Goal: Information Seeking & Learning: Learn about a topic

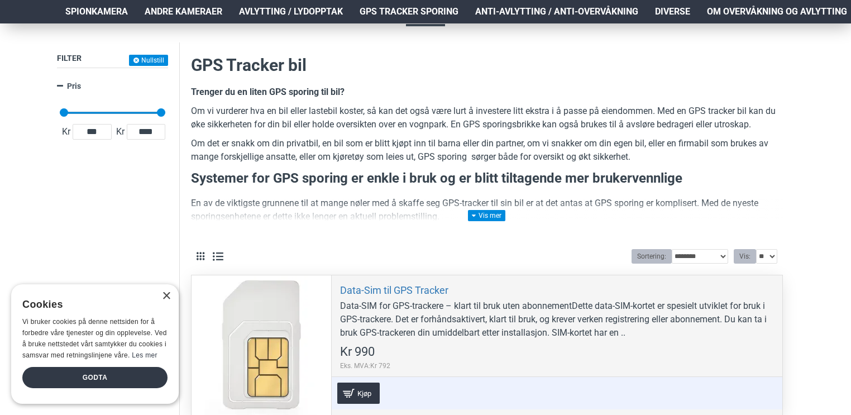
scroll to position [122, 0]
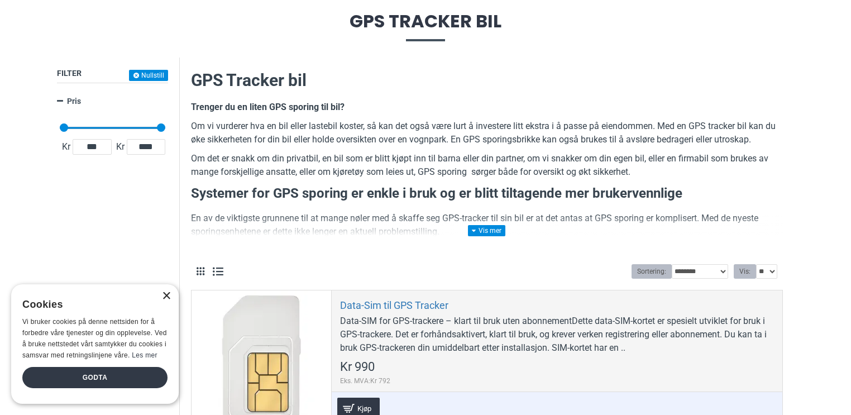
click at [165, 292] on div "×" at bounding box center [166, 296] width 8 height 8
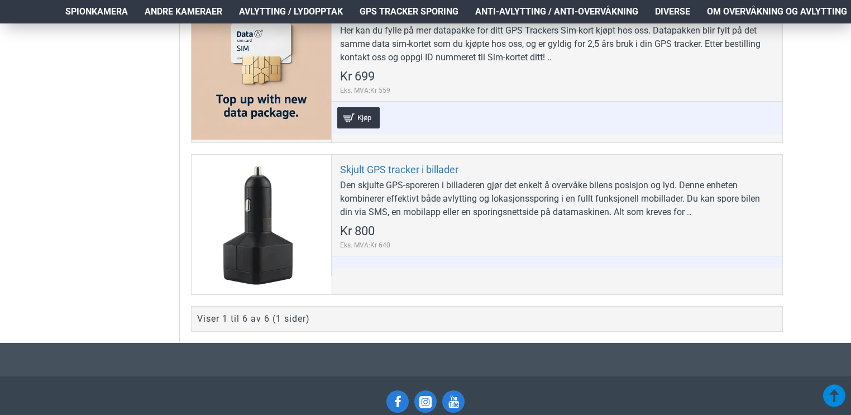
scroll to position [1045, 0]
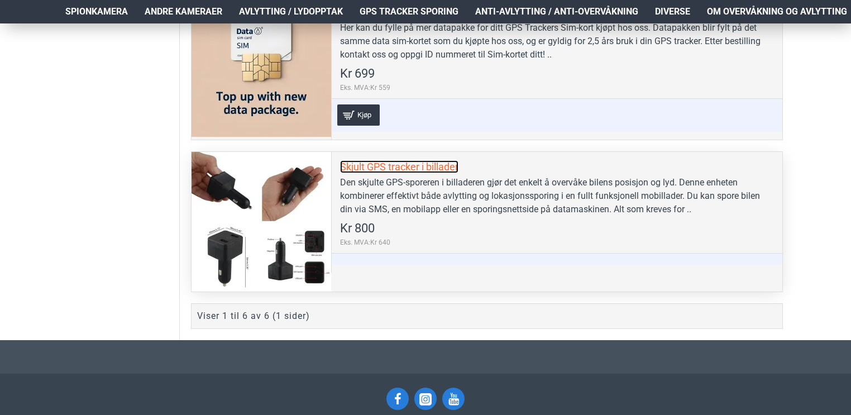
click at [361, 162] on link "Skjult GPS tracker i billader" at bounding box center [399, 166] width 118 height 13
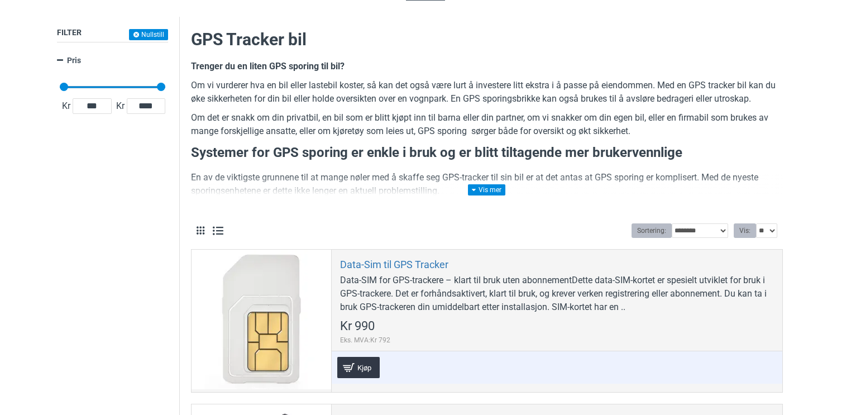
scroll to position [65, 0]
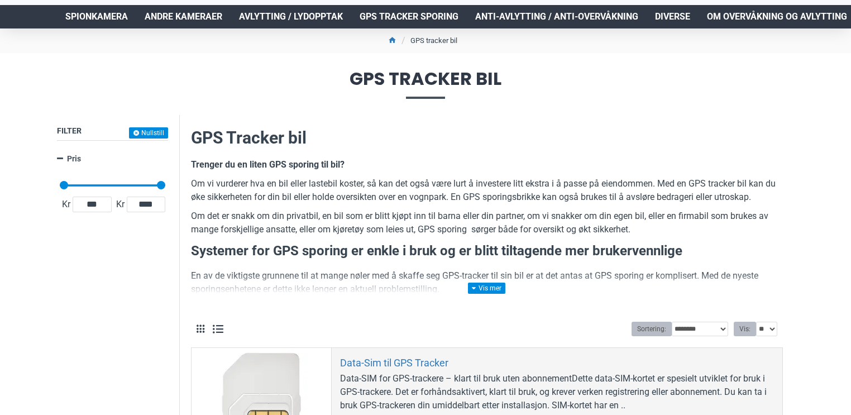
click at [137, 186] on div "Kr 698 Kr 2 900 Kr 698 Kr 2 900 Kr 698 — Kr 2 900 ********" at bounding box center [113, 175] width 106 height 22
click at [133, 184] on span at bounding box center [112, 185] width 97 height 2
type input "****"
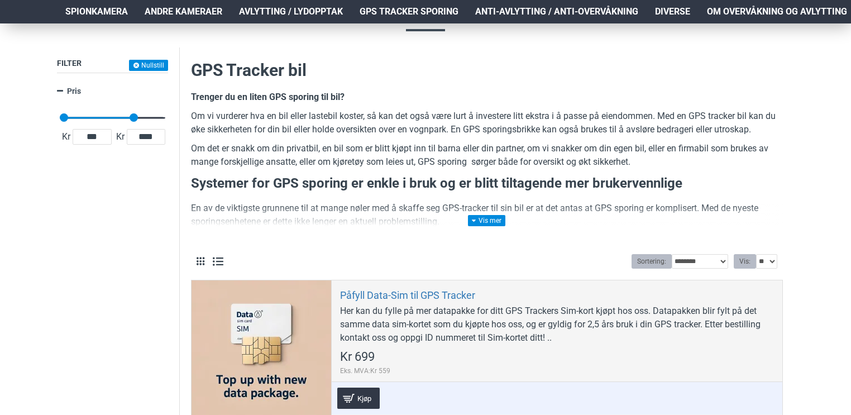
scroll to position [131, 0]
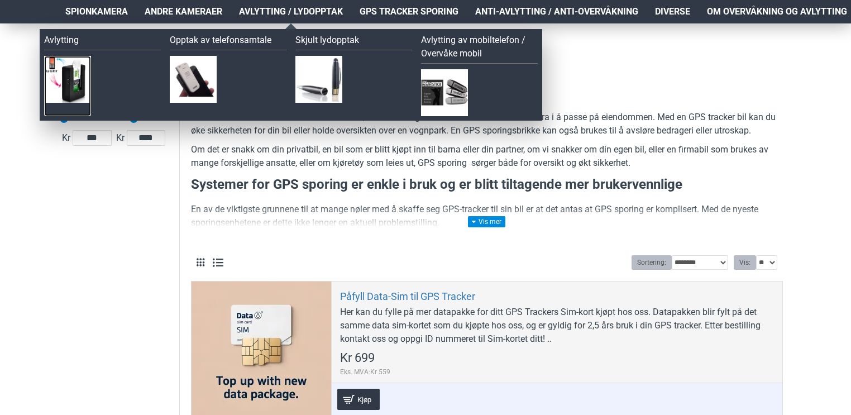
click at [71, 75] on img at bounding box center [67, 79] width 47 height 47
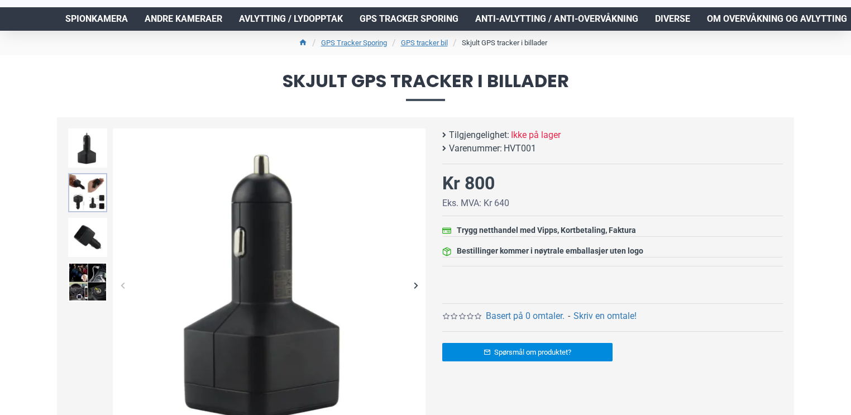
scroll to position [75, 0]
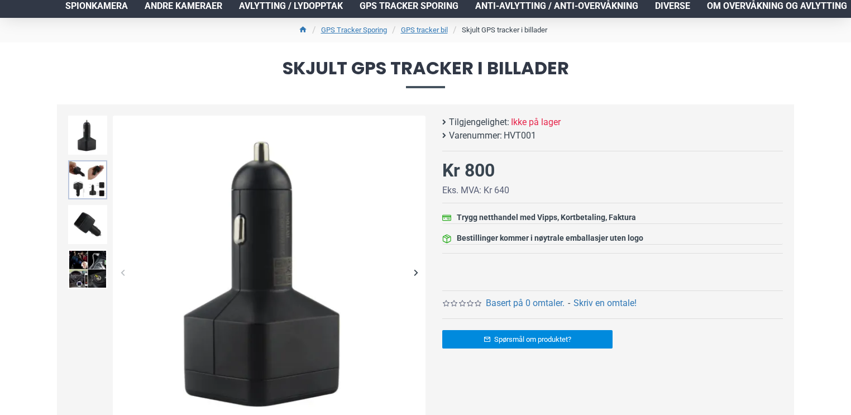
click at [89, 179] on img at bounding box center [87, 179] width 39 height 39
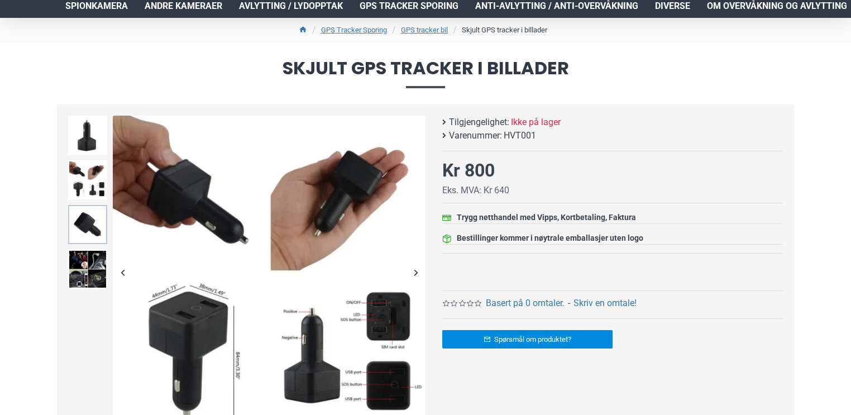
click at [92, 217] on img at bounding box center [87, 224] width 39 height 39
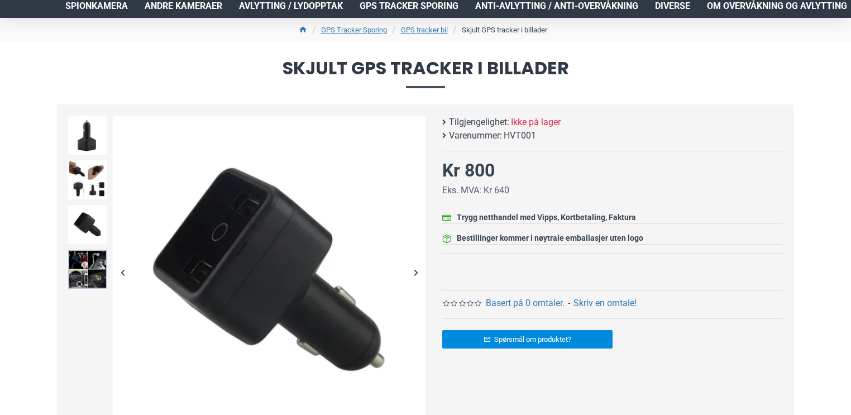
click at [93, 264] on img at bounding box center [87, 269] width 39 height 39
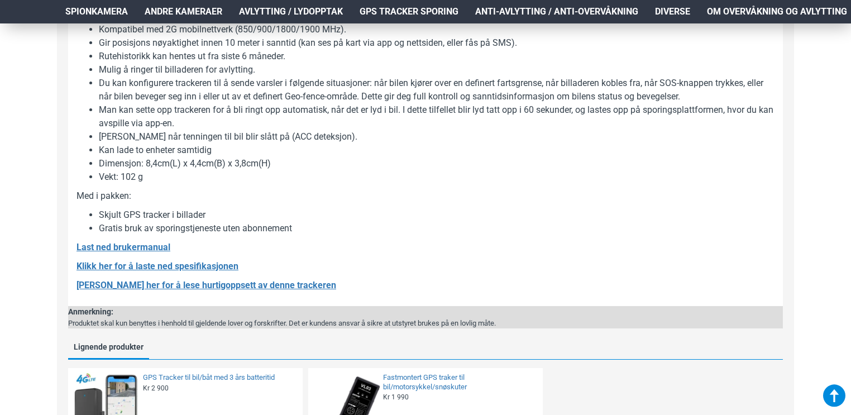
scroll to position [902, 0]
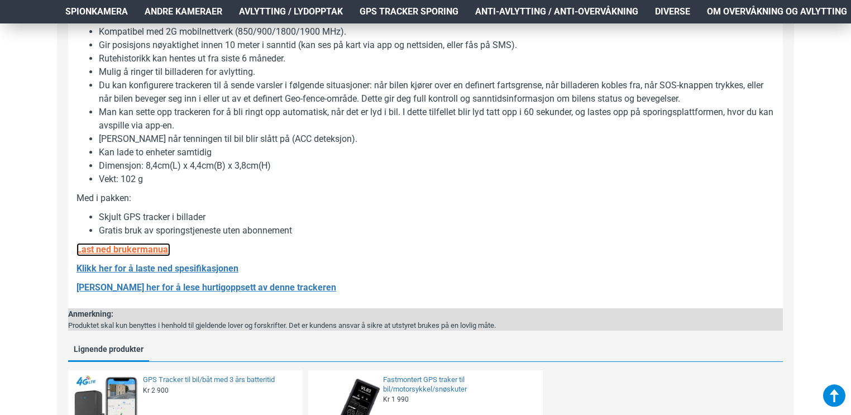
click at [159, 252] on b "Last ned brukermanual" at bounding box center [123, 249] width 94 height 11
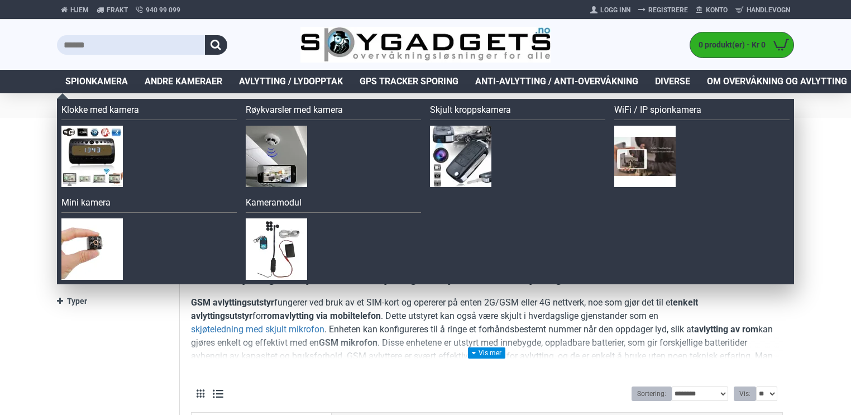
click at [94, 84] on span "Spionkamera" at bounding box center [96, 81] width 63 height 13
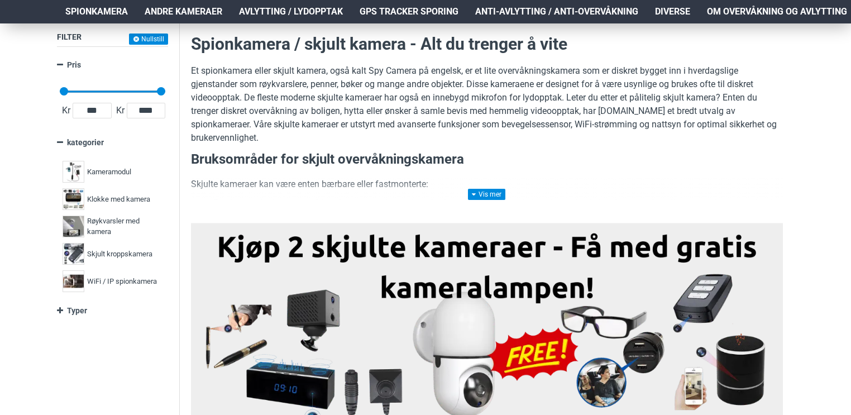
scroll to position [114, 0]
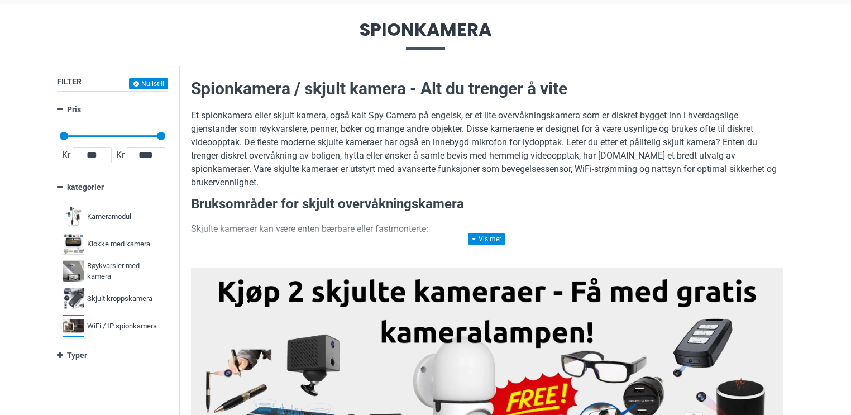
click at [85, 325] on label "WiFi / IP spionkamera 16" at bounding box center [113, 325] width 106 height 27
click at [104, 327] on span "WiFi / IP spionkamera" at bounding box center [122, 325] width 70 height 11
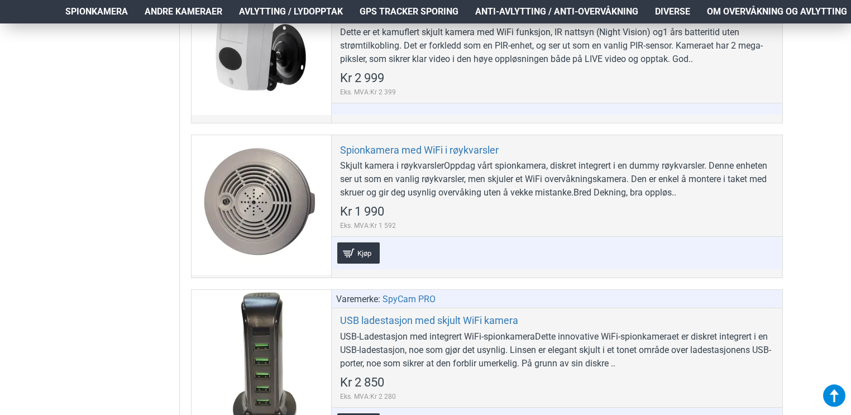
scroll to position [1476, 0]
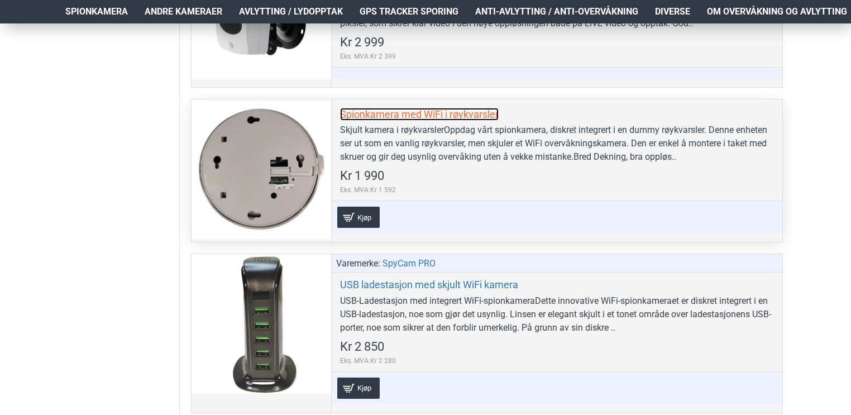
click at [436, 114] on link "Spionkamera med WiFi i røykvarsler" at bounding box center [419, 114] width 159 height 13
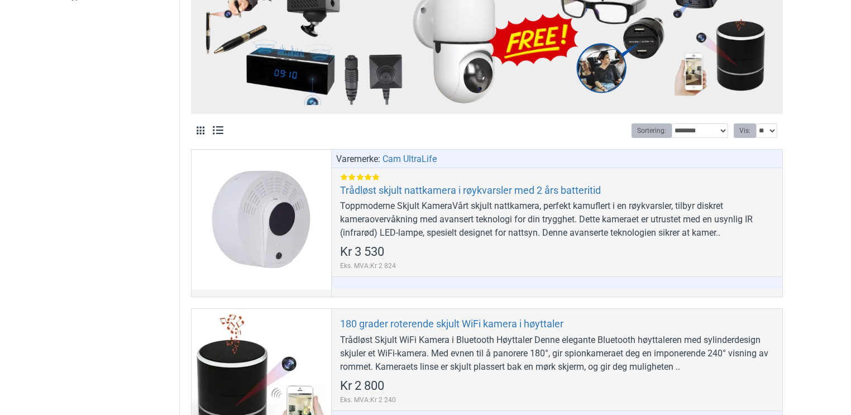
scroll to position [0, 0]
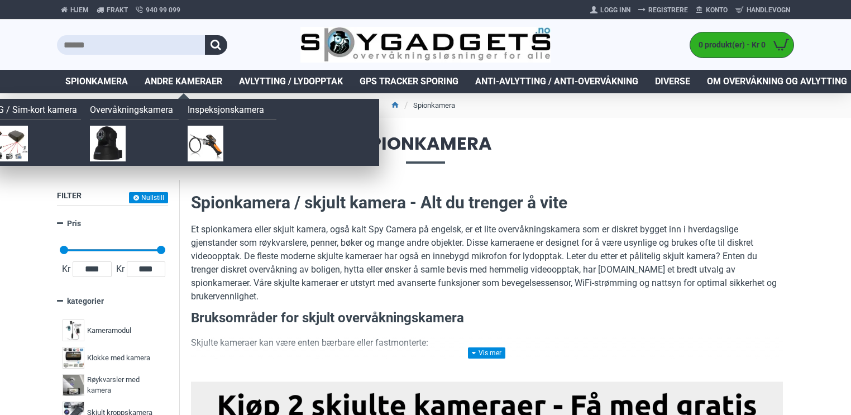
click at [198, 85] on span "Andre kameraer" at bounding box center [184, 81] width 78 height 13
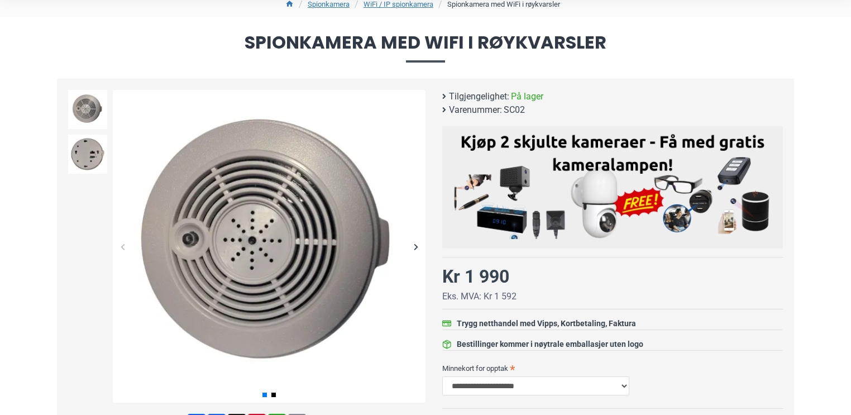
scroll to position [100, 0]
click at [85, 104] on img at bounding box center [87, 109] width 39 height 39
click at [87, 153] on img at bounding box center [87, 154] width 39 height 39
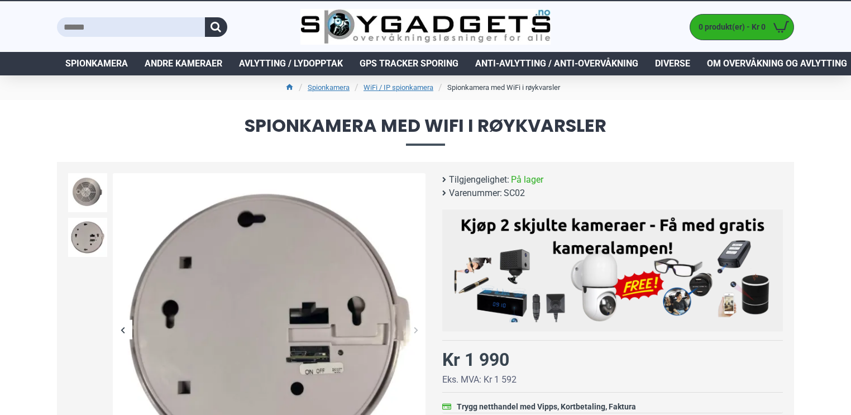
scroll to position [0, 0]
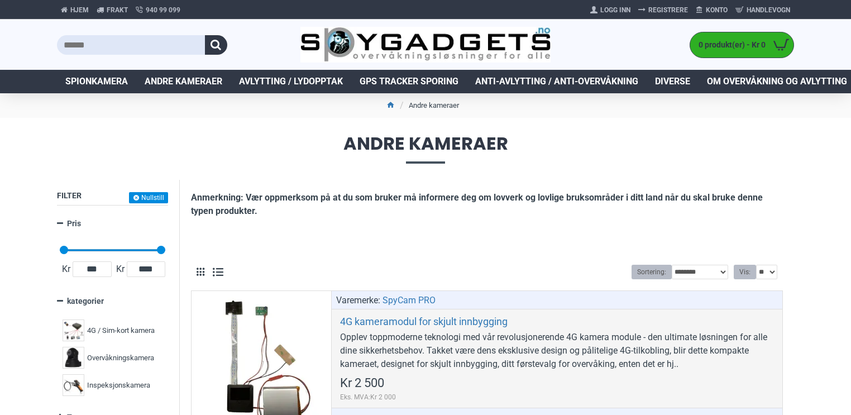
click at [189, 82] on span "Andre kameraer" at bounding box center [184, 81] width 78 height 13
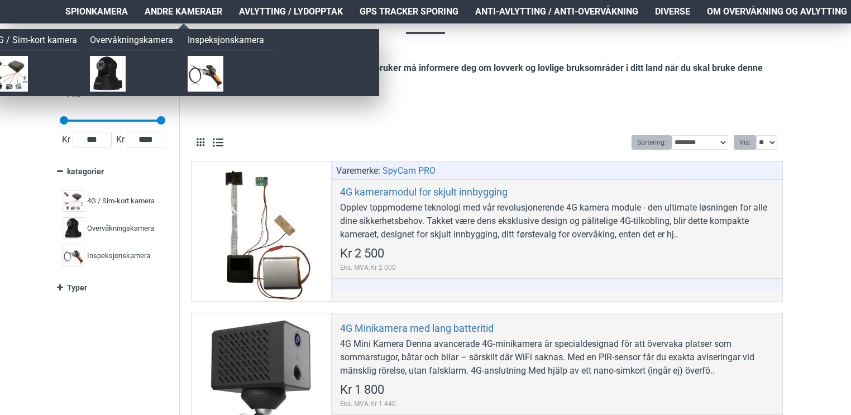
scroll to position [190, 0]
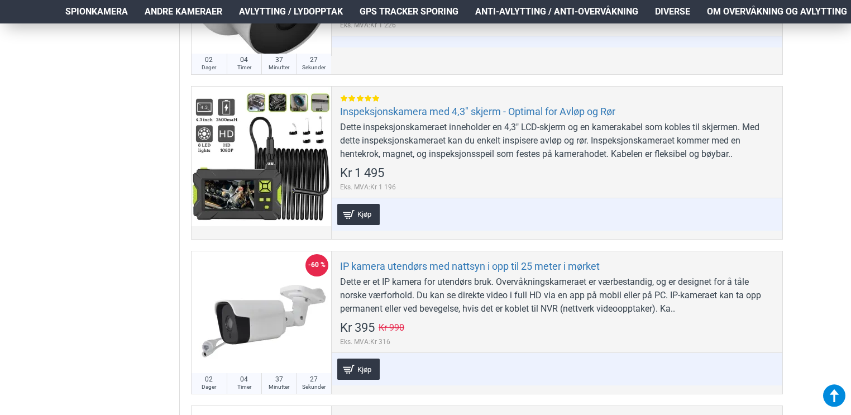
scroll to position [1125, 0]
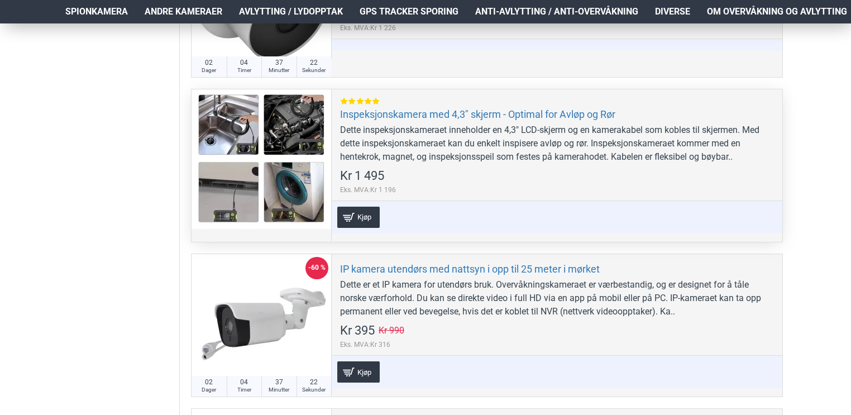
click at [224, 125] on div at bounding box center [261, 159] width 140 height 140
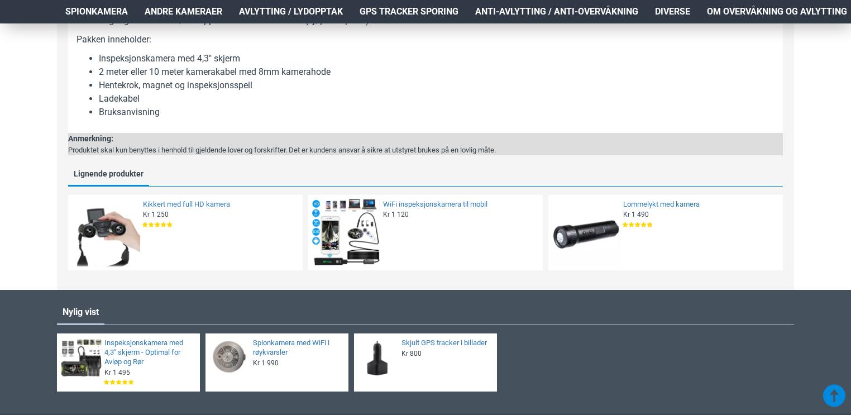
scroll to position [979, 0]
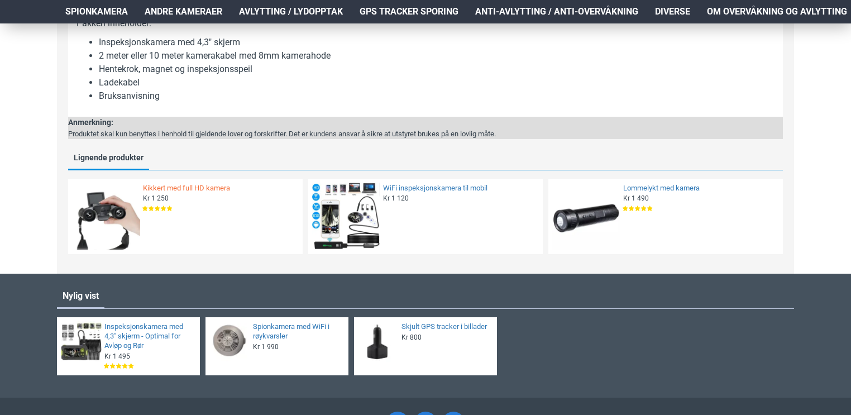
click at [209, 186] on link "Kikkert med full HD kamera" at bounding box center [219, 188] width 153 height 9
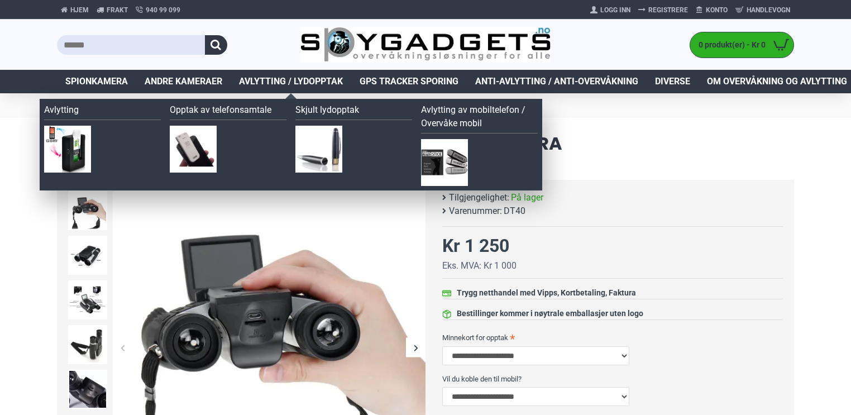
click at [299, 85] on span "Avlytting / Lydopptak" at bounding box center [291, 81] width 104 height 13
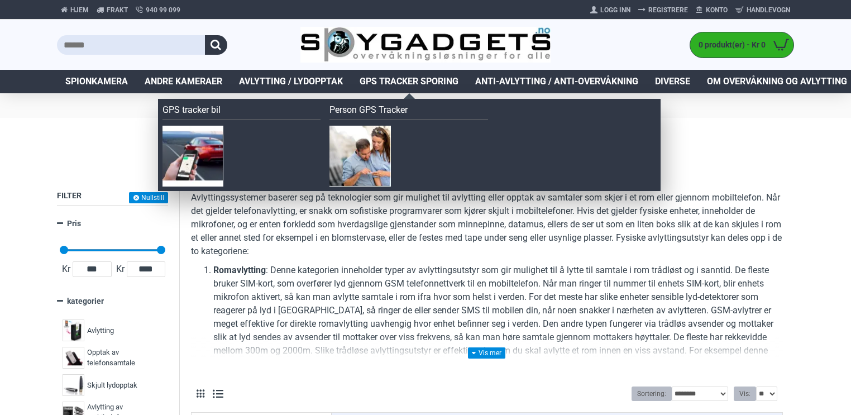
click at [430, 83] on span "GPS Tracker Sporing" at bounding box center [409, 81] width 99 height 13
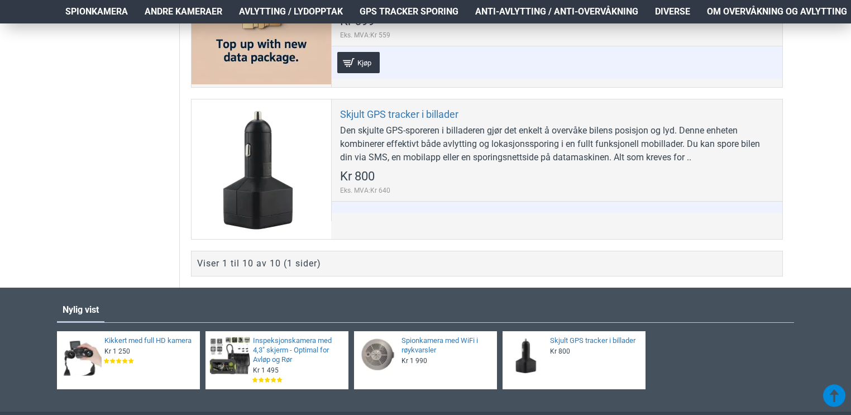
scroll to position [1727, 0]
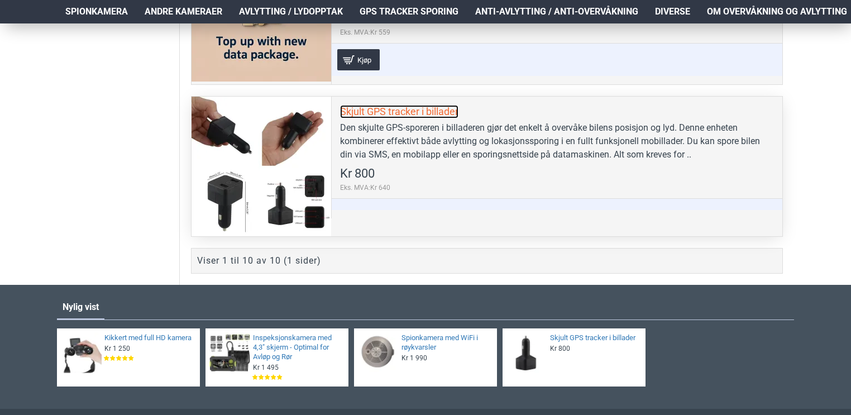
click at [386, 106] on link "Skjult GPS tracker i billader" at bounding box center [399, 111] width 118 height 13
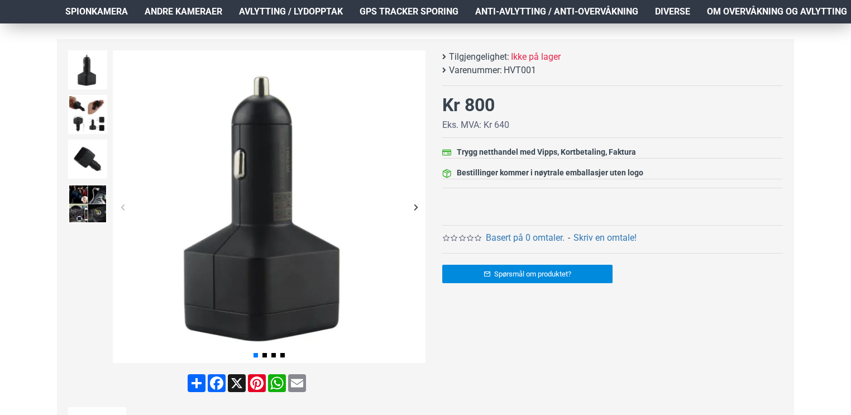
scroll to position [143, 0]
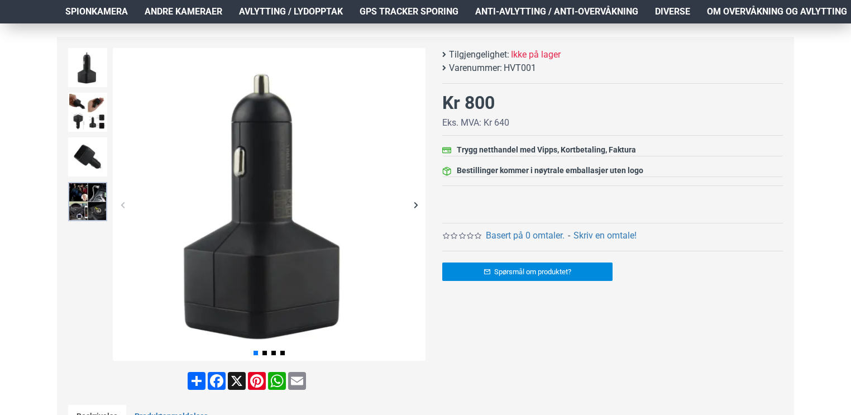
click at [88, 197] on img at bounding box center [87, 201] width 39 height 39
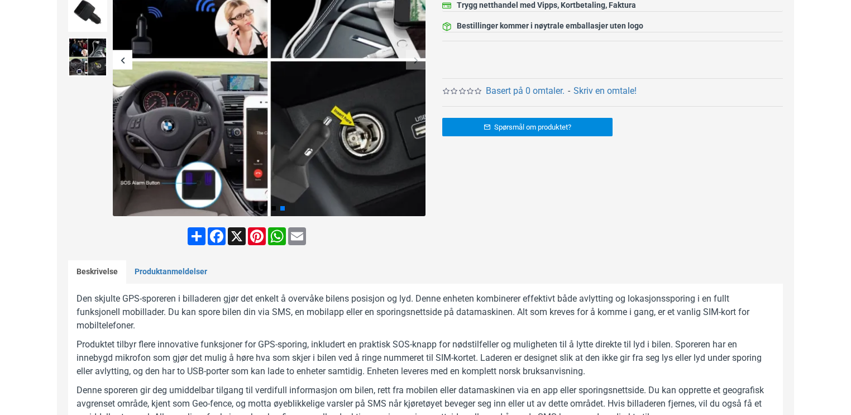
scroll to position [0, 0]
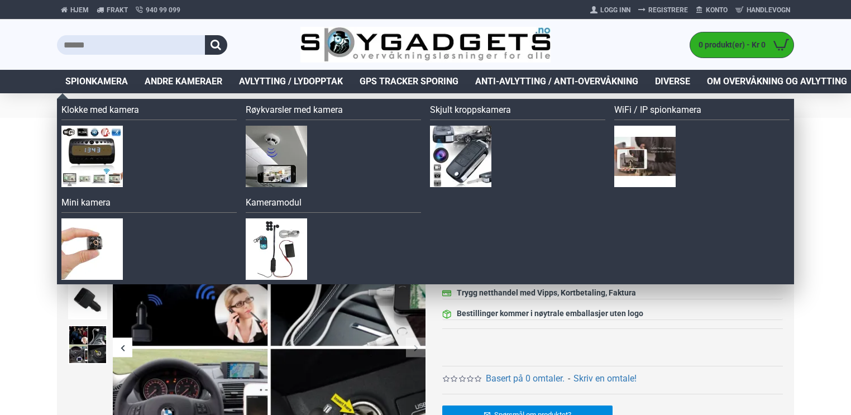
click at [90, 79] on span "Spionkamera" at bounding box center [96, 81] width 63 height 13
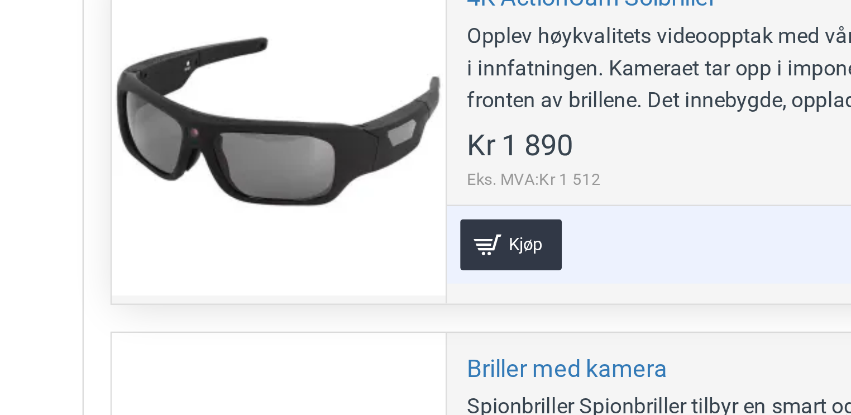
scroll to position [1344, 0]
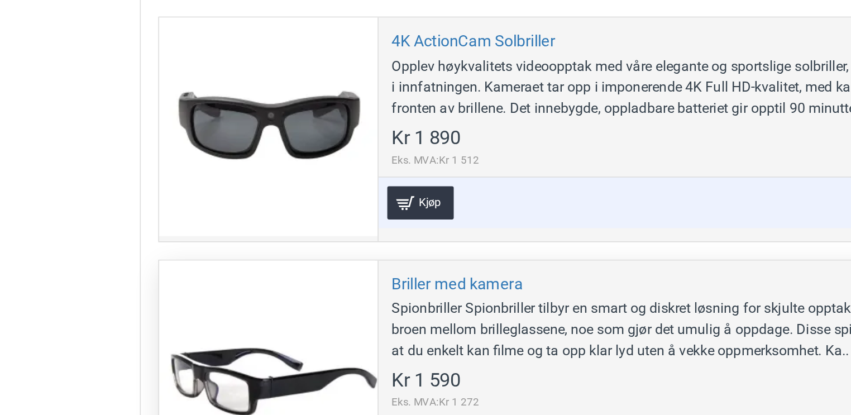
click at [226, 287] on div at bounding box center [261, 281] width 140 height 140
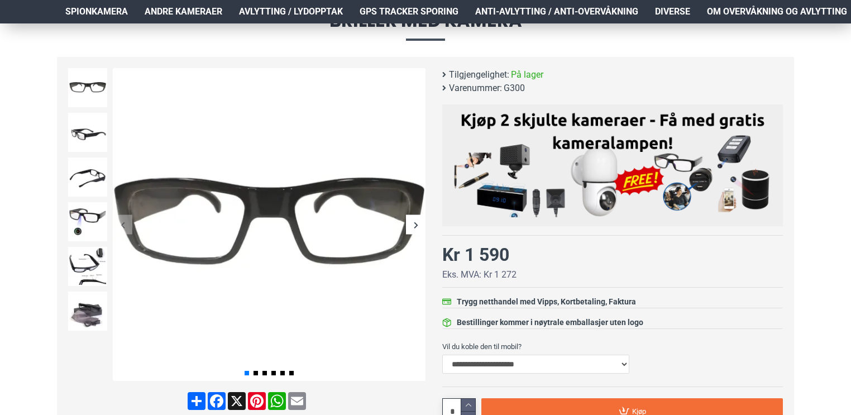
scroll to position [194, 0]
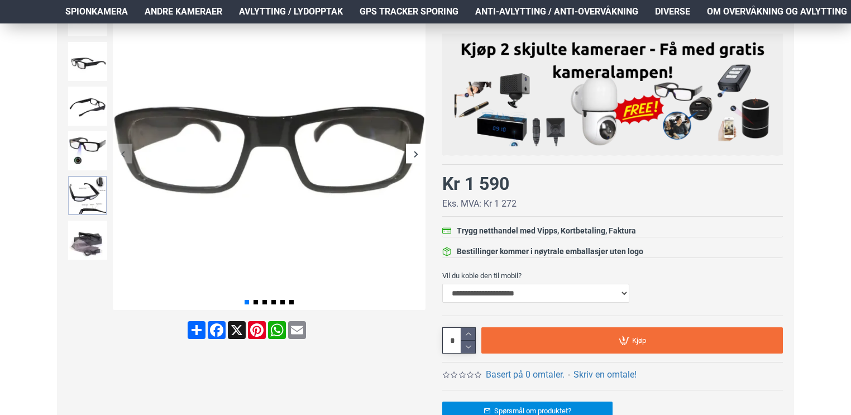
click at [88, 186] on img at bounding box center [87, 195] width 39 height 39
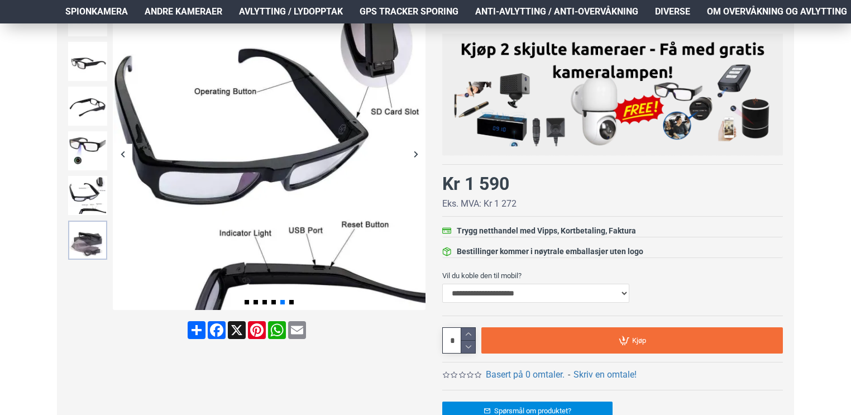
click at [93, 246] on img at bounding box center [87, 240] width 39 height 39
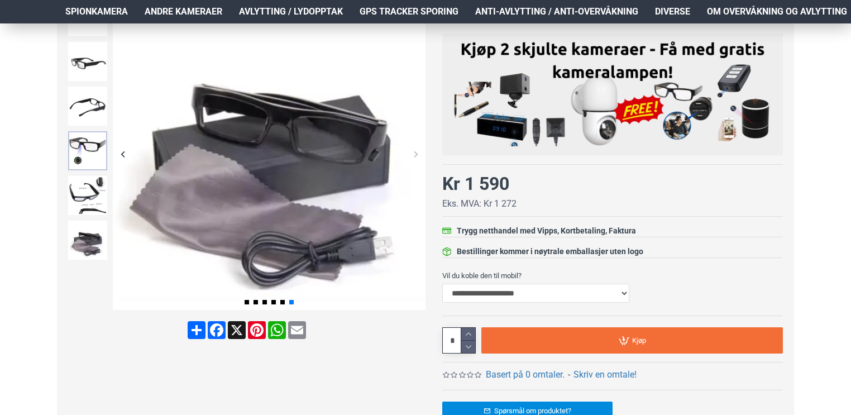
click at [81, 152] on img at bounding box center [87, 150] width 39 height 39
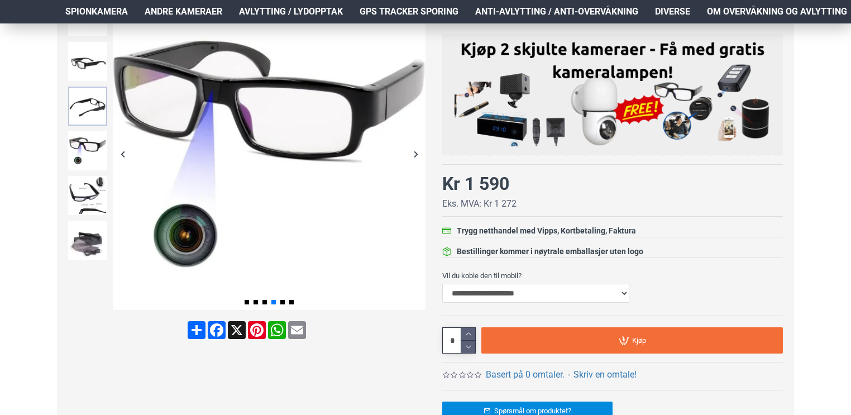
click at [87, 111] on img at bounding box center [87, 106] width 39 height 39
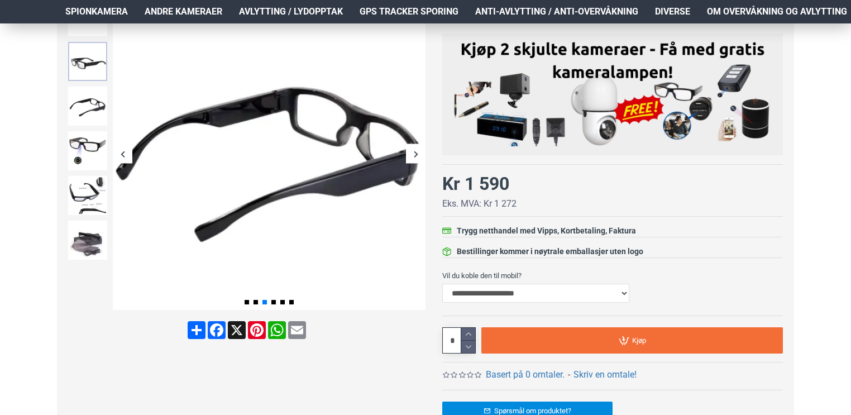
click at [85, 68] on img at bounding box center [87, 61] width 39 height 39
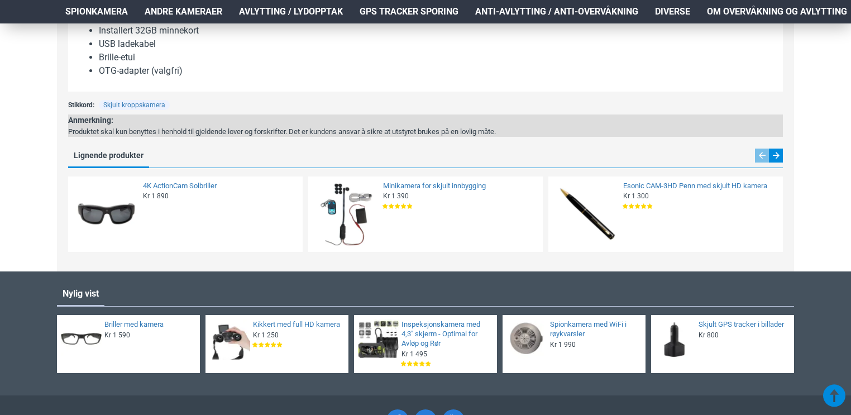
scroll to position [1243, 0]
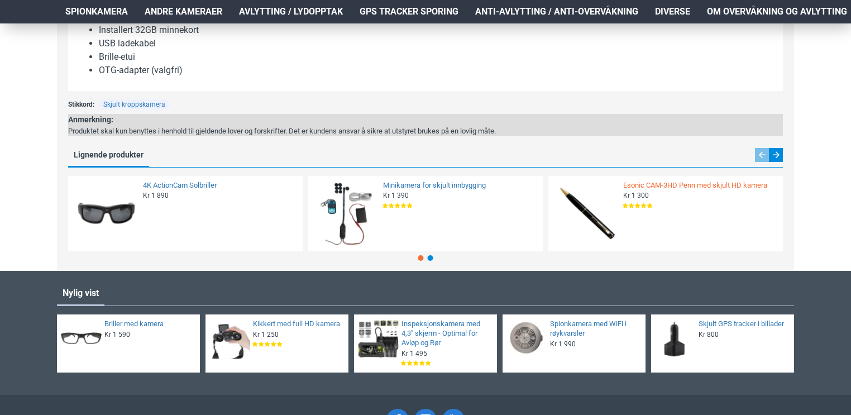
click at [645, 190] on link "Esonic CAM-3HD Penn med skjult HD kamera" at bounding box center [699, 185] width 153 height 9
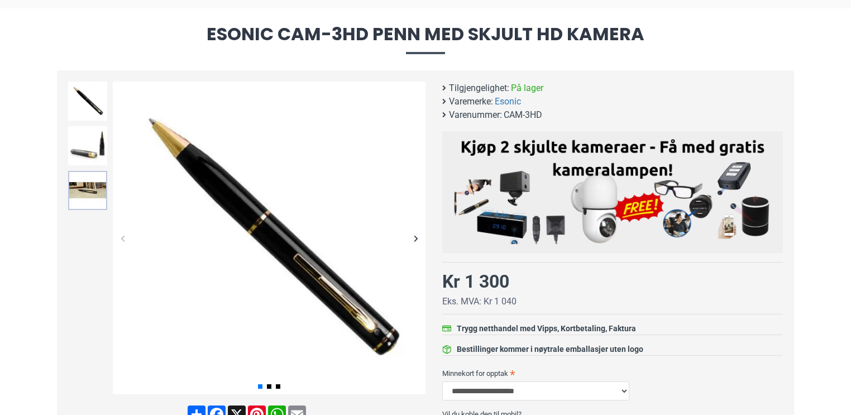
click at [89, 179] on img at bounding box center [87, 190] width 39 height 39
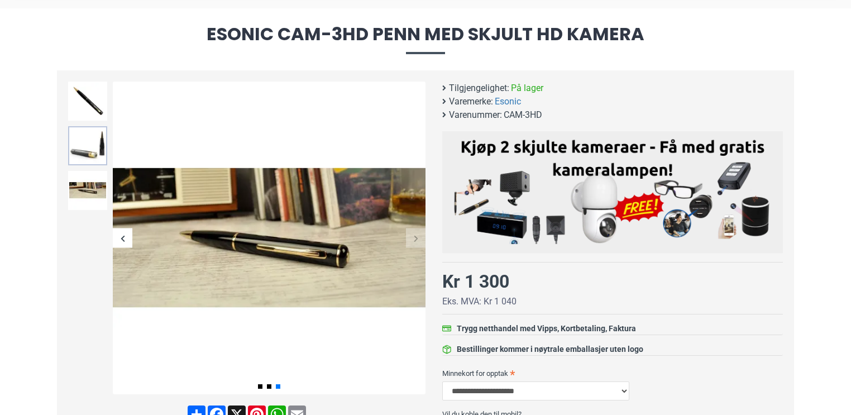
click at [76, 145] on img at bounding box center [87, 145] width 39 height 39
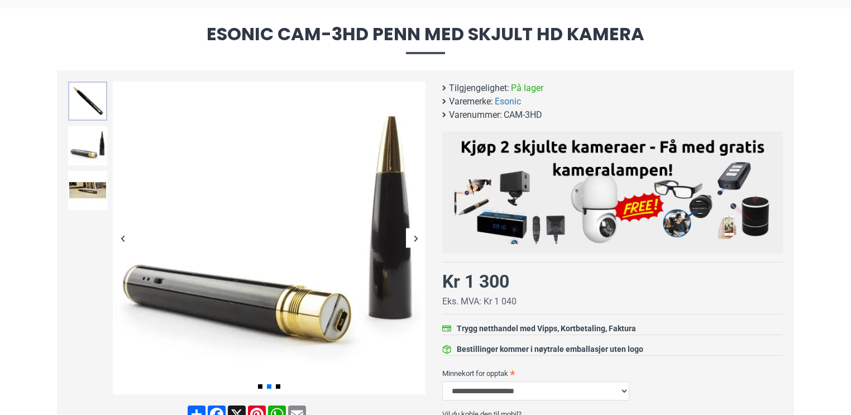
click at [82, 92] on img at bounding box center [87, 101] width 39 height 39
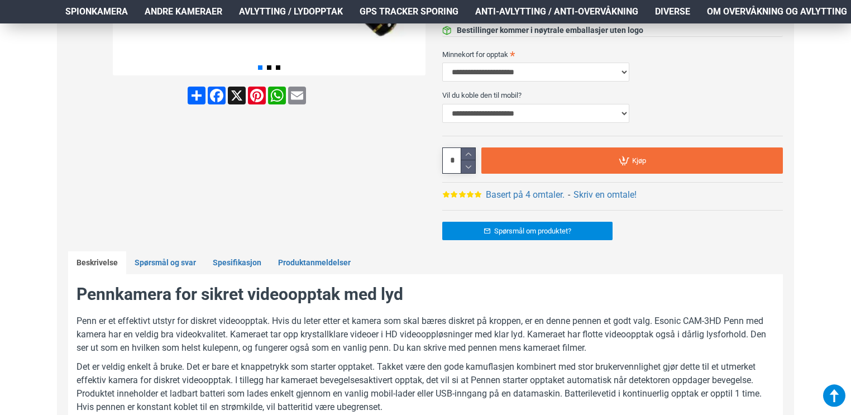
scroll to position [419, 0]
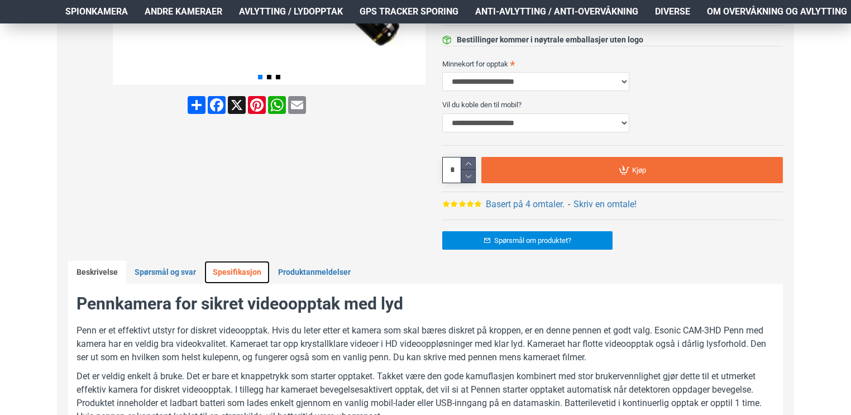
click at [237, 269] on link "Spesifikasjon" at bounding box center [236, 272] width 65 height 23
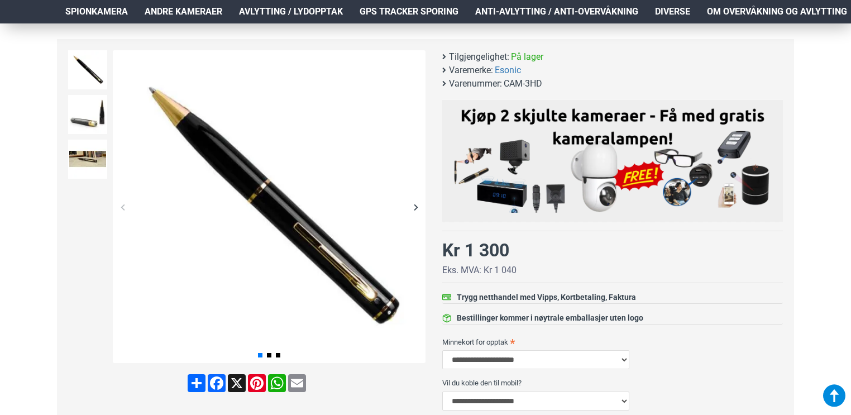
scroll to position [0, 0]
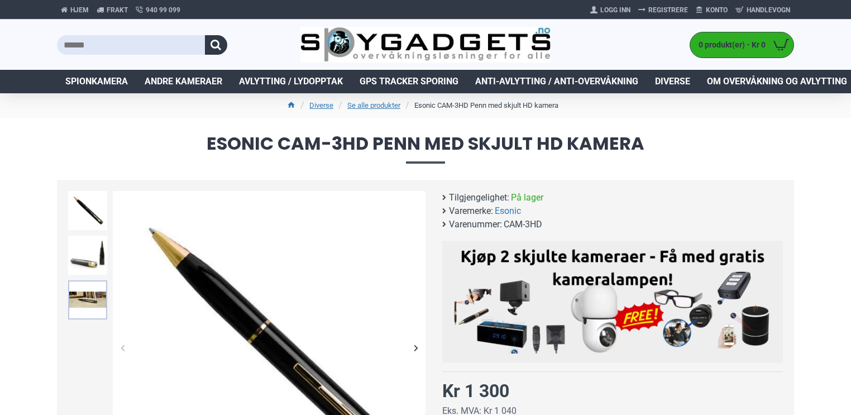
click at [89, 296] on img at bounding box center [87, 299] width 39 height 39
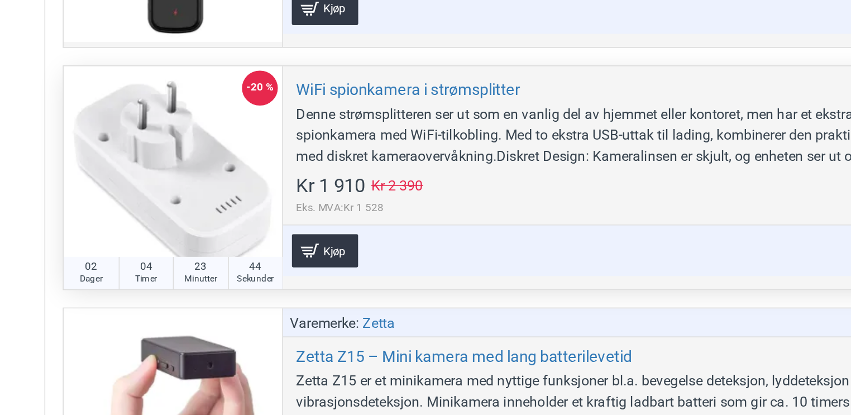
scroll to position [5224, 0]
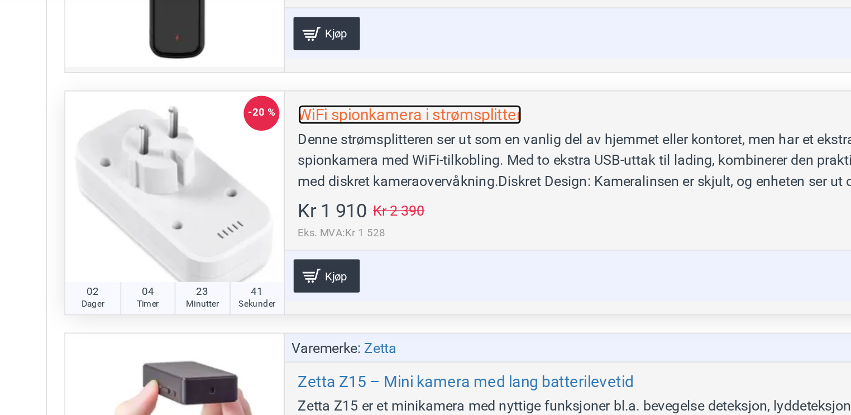
click at [414, 109] on link "WiFi spionkamera i strømsplitter" at bounding box center [411, 115] width 143 height 13
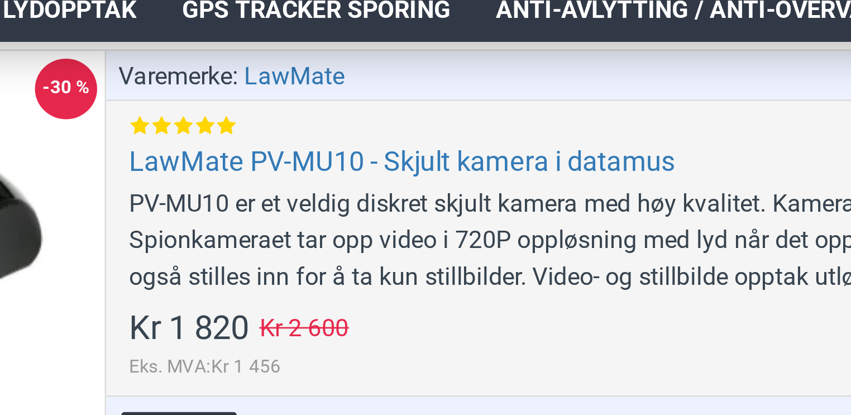
scroll to position [2889, 0]
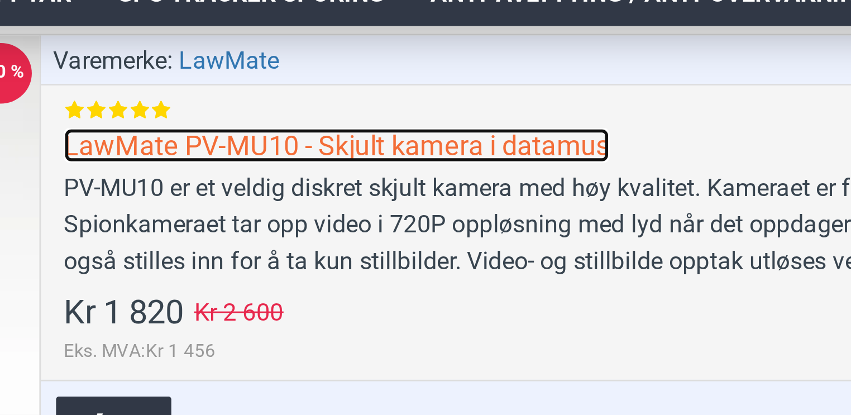
click at [501, 61] on link "LawMate PV-MU10 - Skjult kamera i datamus" at bounding box center [440, 67] width 201 height 13
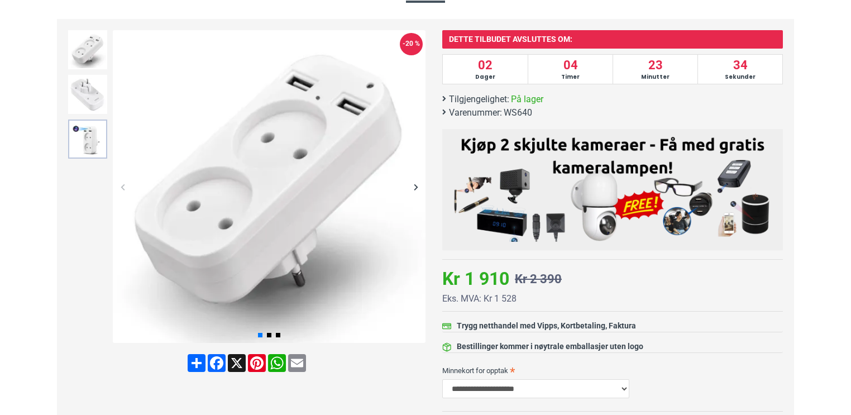
click at [92, 145] on img at bounding box center [87, 138] width 39 height 39
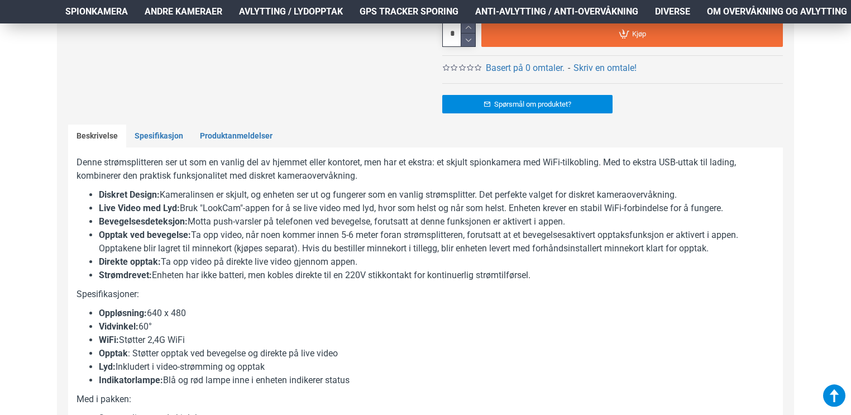
scroll to position [562, 0]
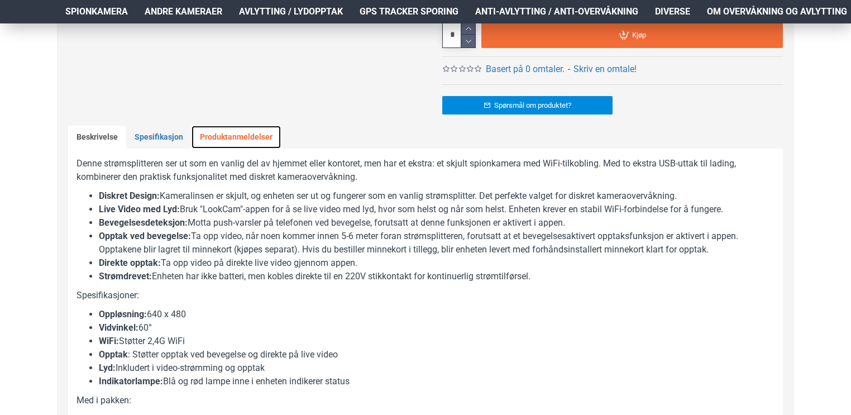
click at [233, 133] on link "Produktanmeldelser" at bounding box center [235, 137] width 89 height 23
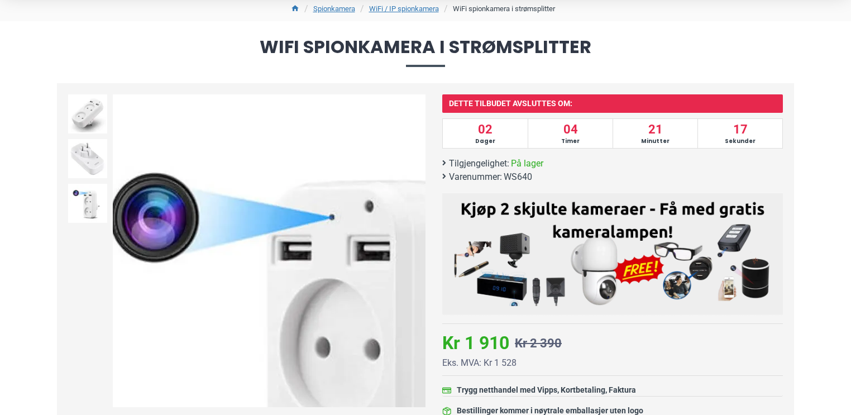
scroll to position [97, 0]
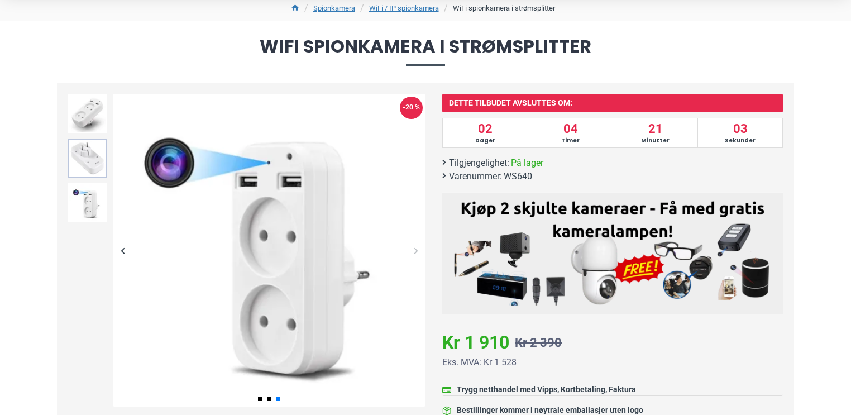
click at [84, 156] on img at bounding box center [87, 157] width 39 height 39
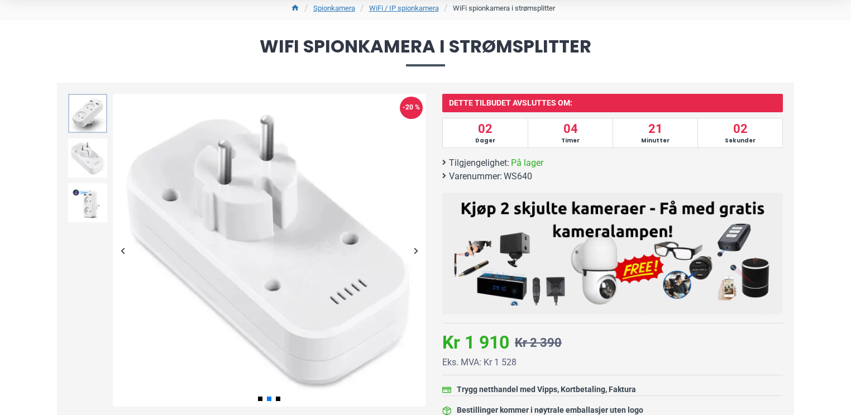
click at [100, 108] on img at bounding box center [87, 113] width 39 height 39
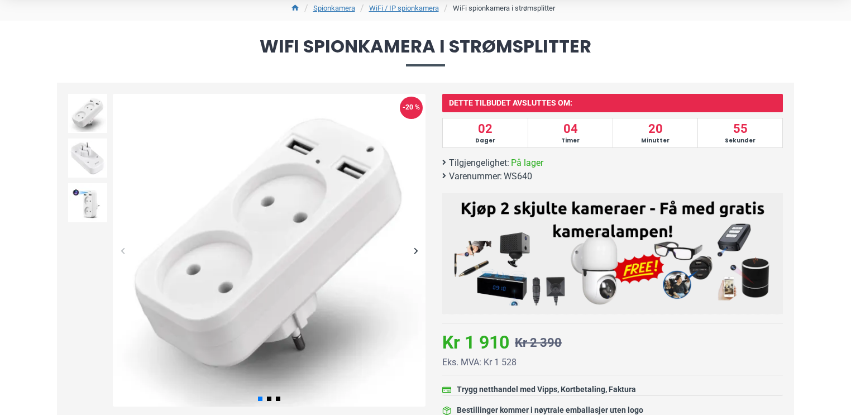
scroll to position [0, 0]
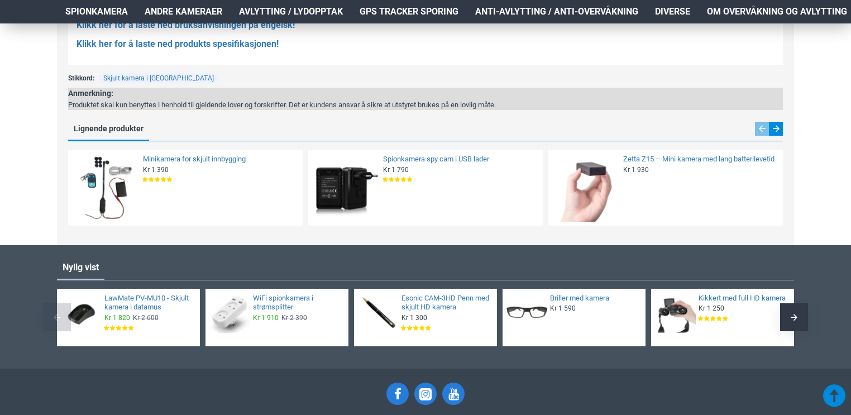
scroll to position [1168, 0]
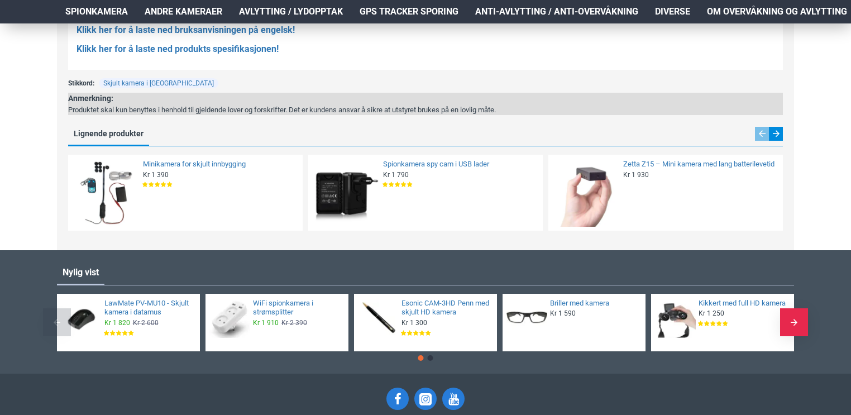
click at [799, 322] on div "Next slide" at bounding box center [794, 322] width 28 height 28
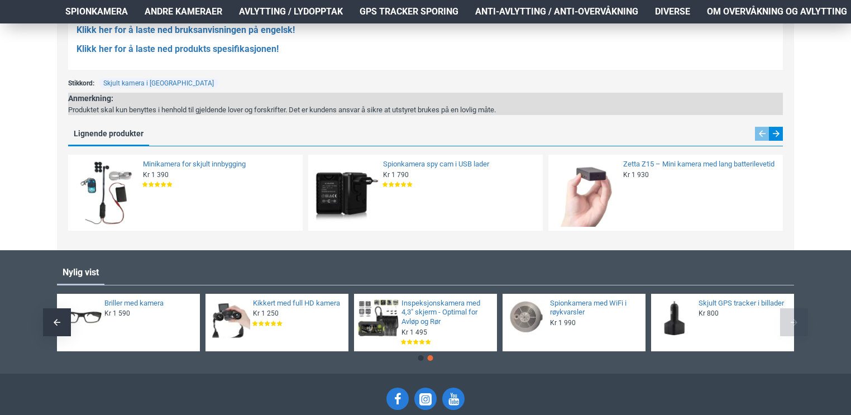
click at [799, 322] on div "Next slide" at bounding box center [794, 322] width 28 height 28
click at [557, 299] on link "Spionkamera med WiFi i røykvarsler" at bounding box center [594, 308] width 89 height 19
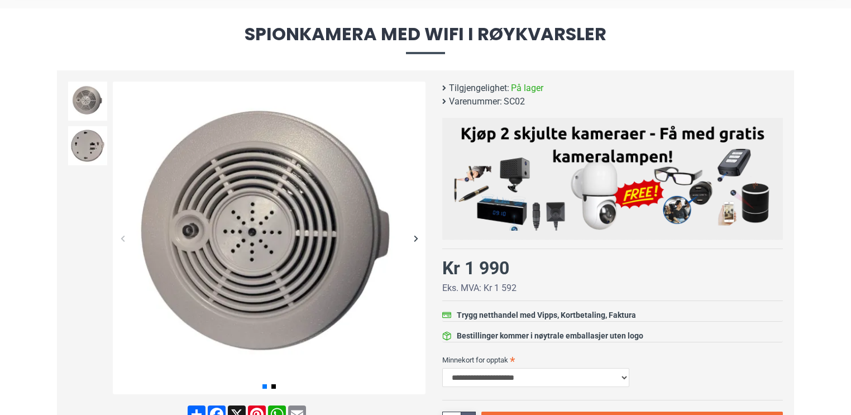
scroll to position [109, 0]
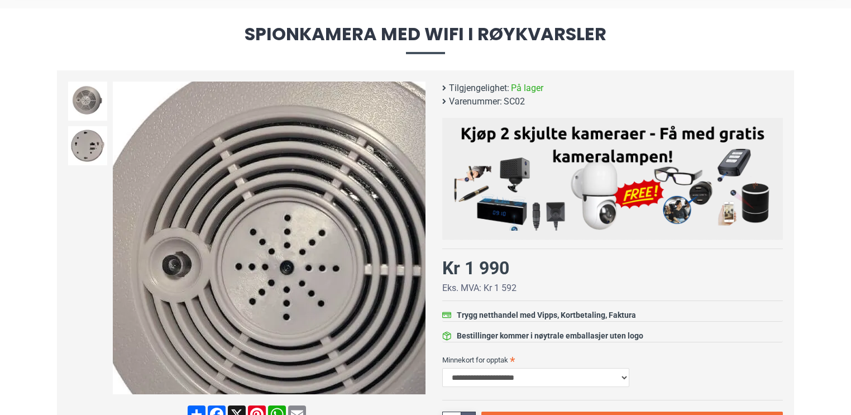
click at [208, 186] on img at bounding box center [269, 238] width 313 height 313
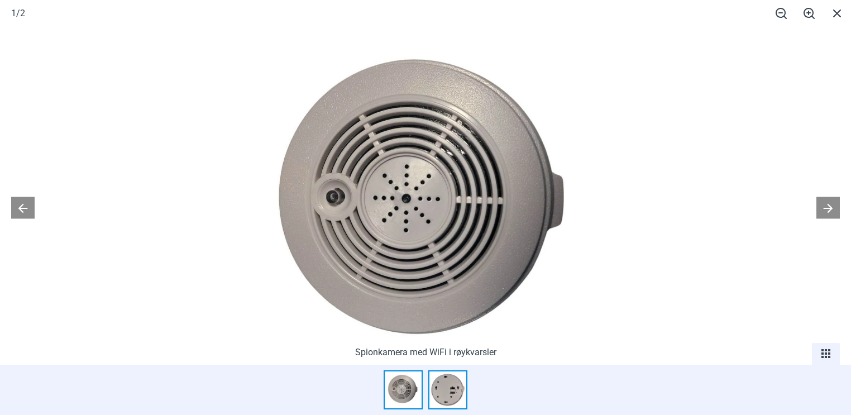
click at [452, 379] on img at bounding box center [447, 389] width 39 height 39
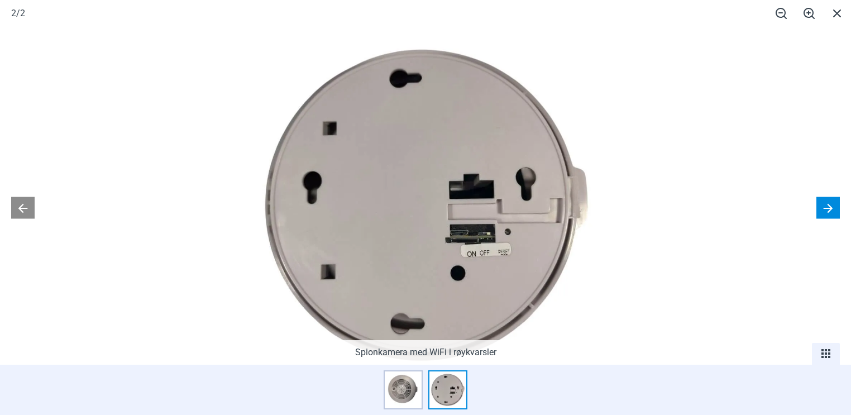
click at [827, 202] on button at bounding box center [827, 208] width 23 height 22
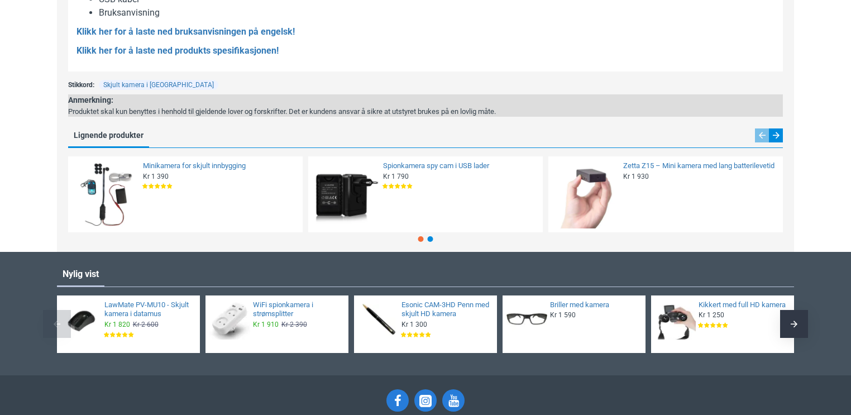
click at [361, 178] on img at bounding box center [346, 194] width 68 height 68
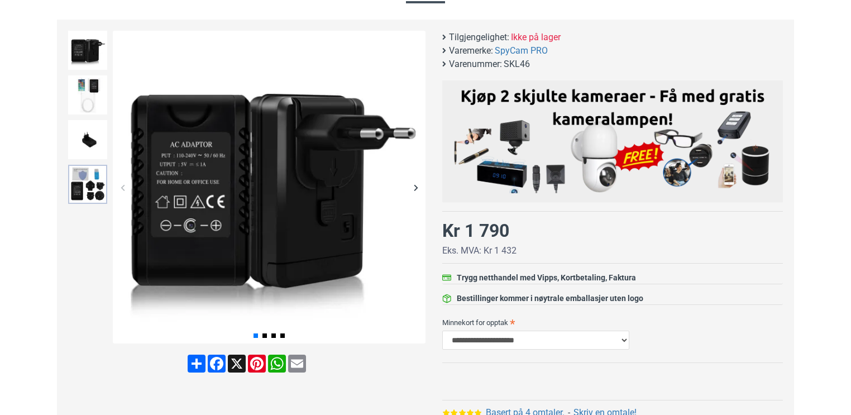
click at [86, 169] on img at bounding box center [87, 184] width 39 height 39
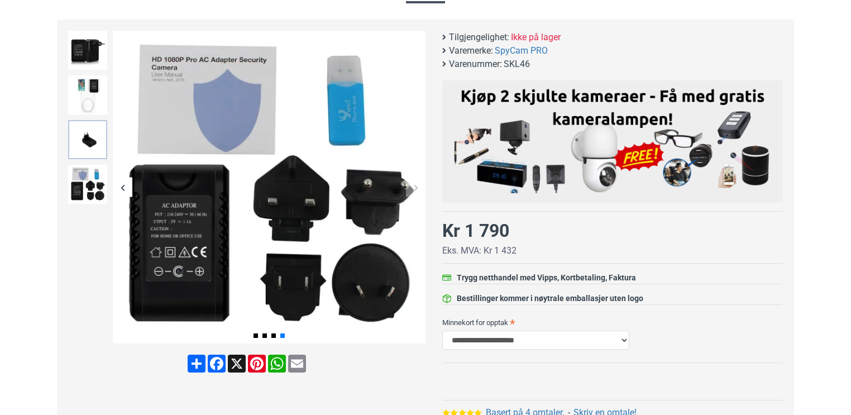
click at [90, 130] on img at bounding box center [87, 139] width 39 height 39
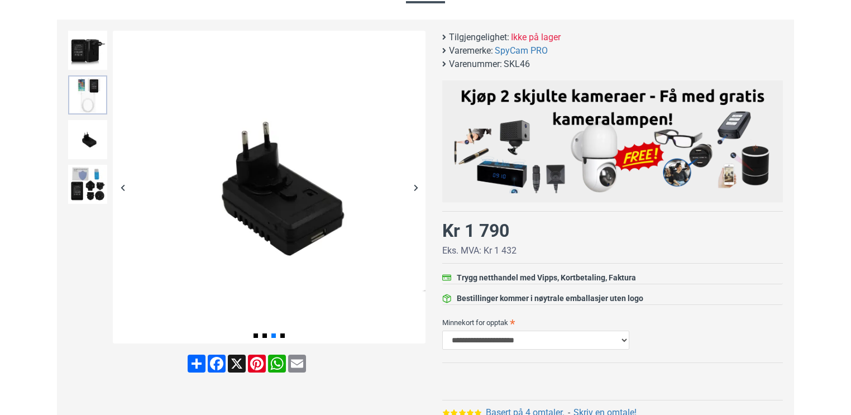
click at [94, 106] on img at bounding box center [87, 94] width 39 height 39
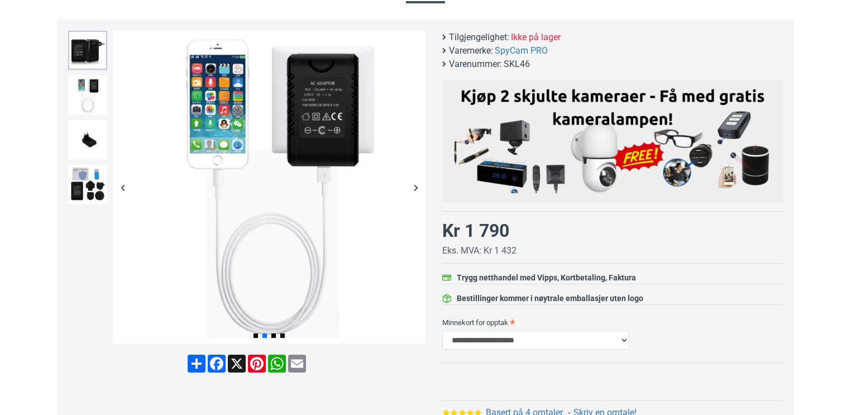
click at [84, 55] on img at bounding box center [87, 50] width 39 height 39
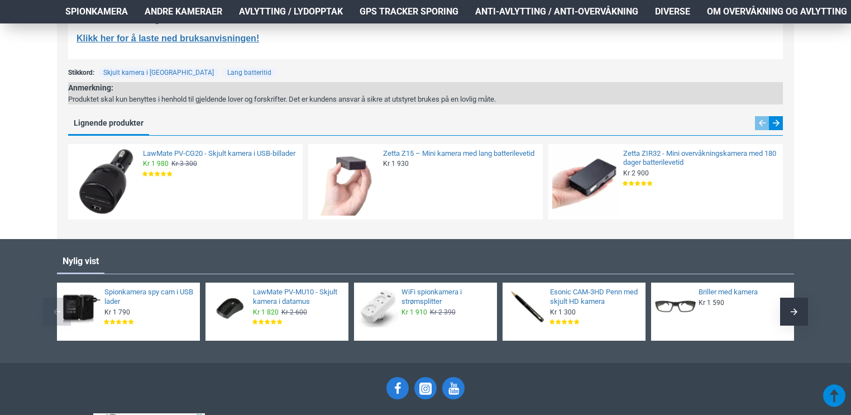
scroll to position [1180, 0]
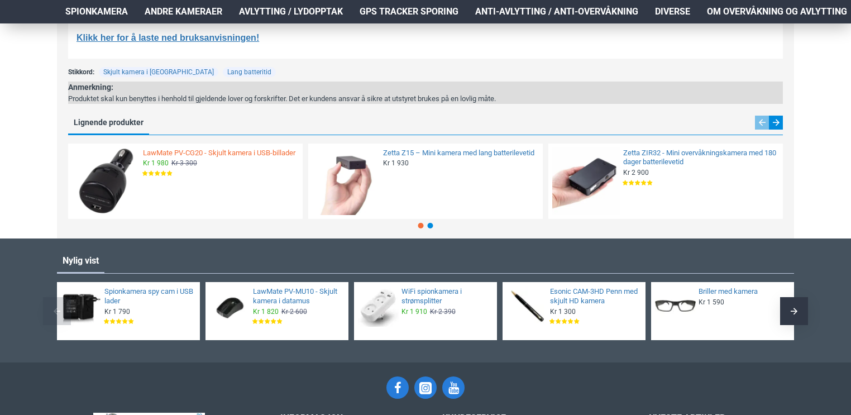
click at [210, 150] on link "LawMate PV-CG20 - Skjult kamera i USB-billader" at bounding box center [219, 153] width 153 height 9
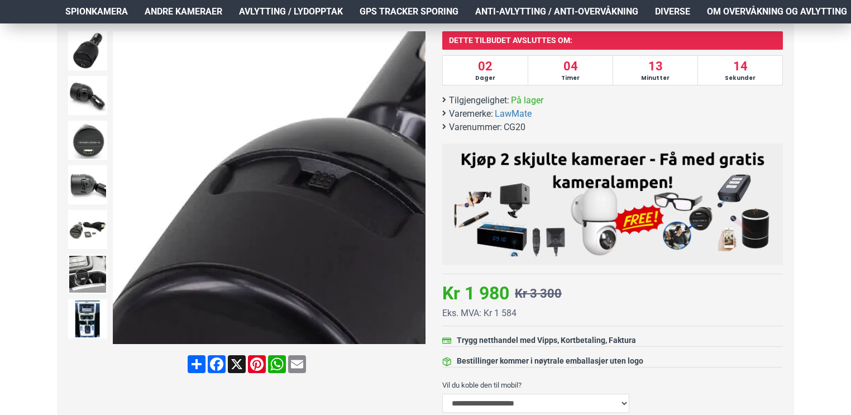
scroll to position [152, 0]
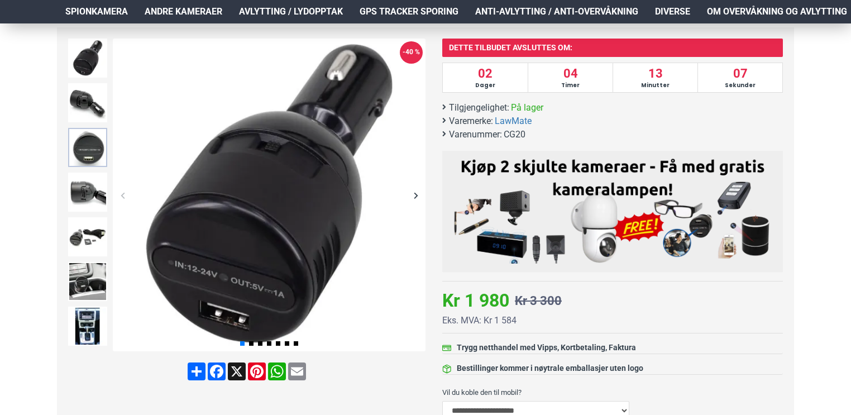
click at [87, 150] on img at bounding box center [87, 147] width 39 height 39
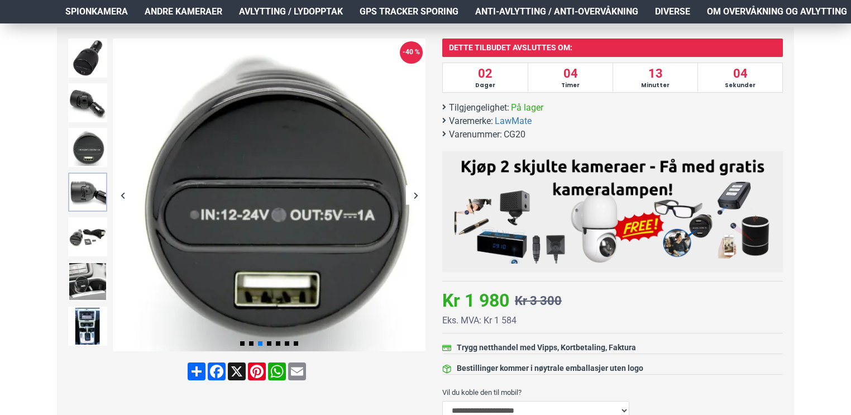
click at [81, 198] on img at bounding box center [87, 192] width 39 height 39
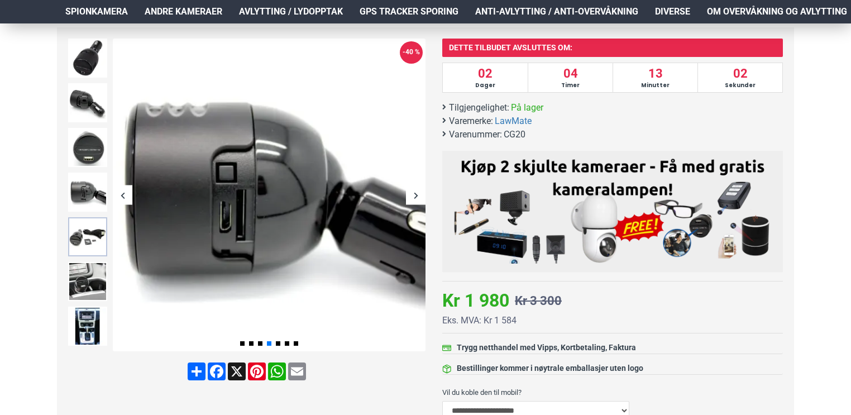
click at [84, 244] on img at bounding box center [87, 236] width 39 height 39
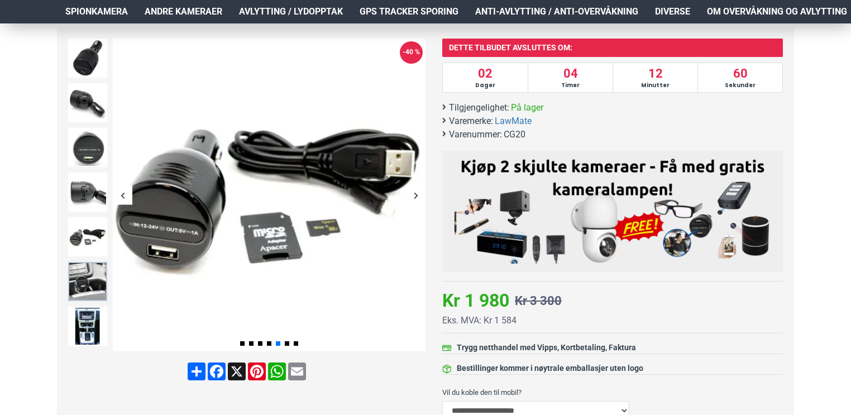
click at [83, 274] on img at bounding box center [87, 281] width 39 height 39
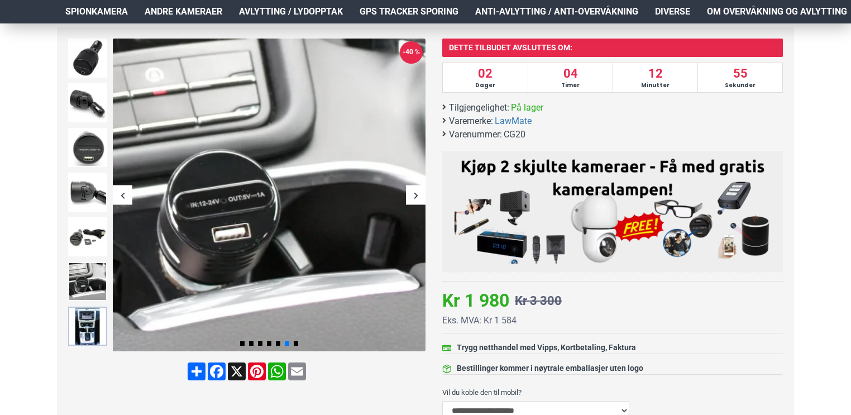
click at [84, 325] on img at bounding box center [87, 326] width 39 height 39
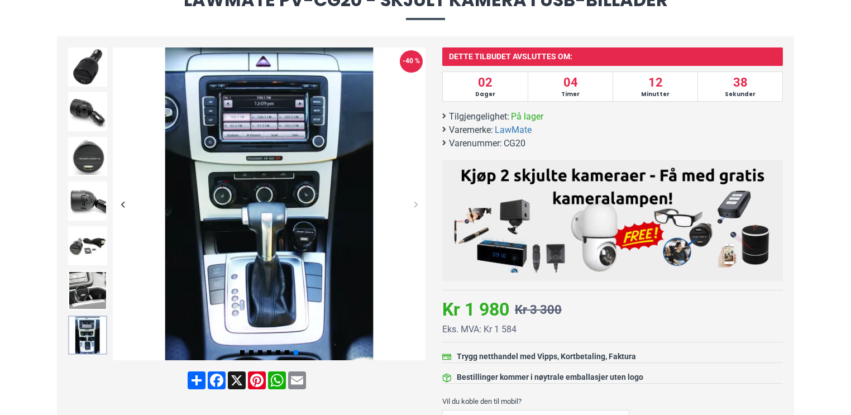
scroll to position [0, 0]
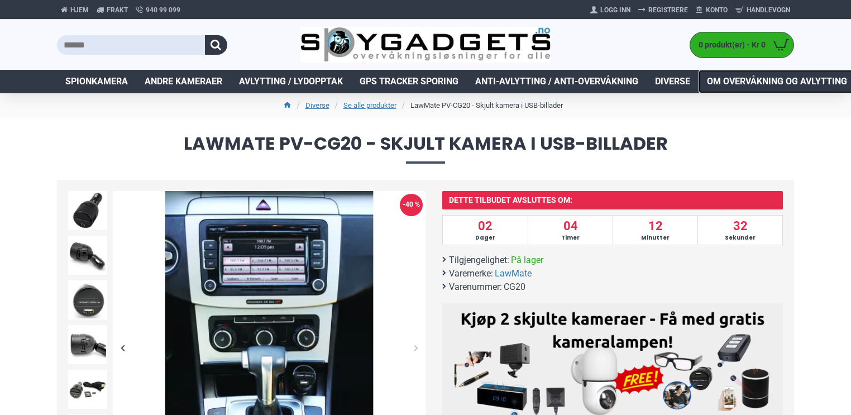
click at [789, 85] on span "Om overvåkning og avlytting" at bounding box center [777, 81] width 140 height 13
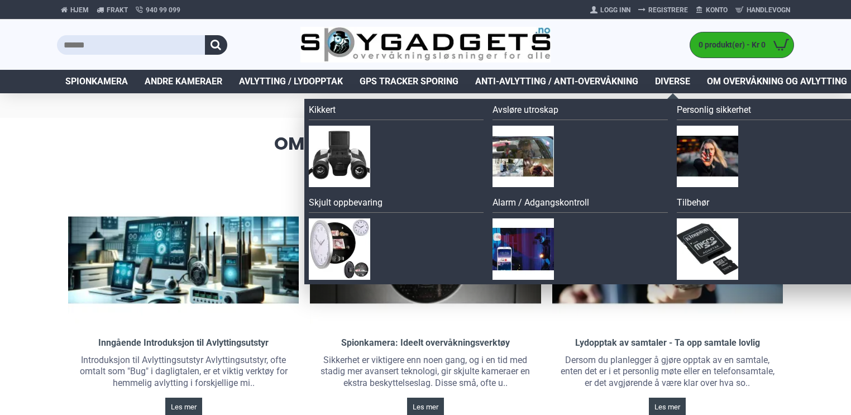
click at [664, 85] on span "Diverse" at bounding box center [672, 81] width 35 height 13
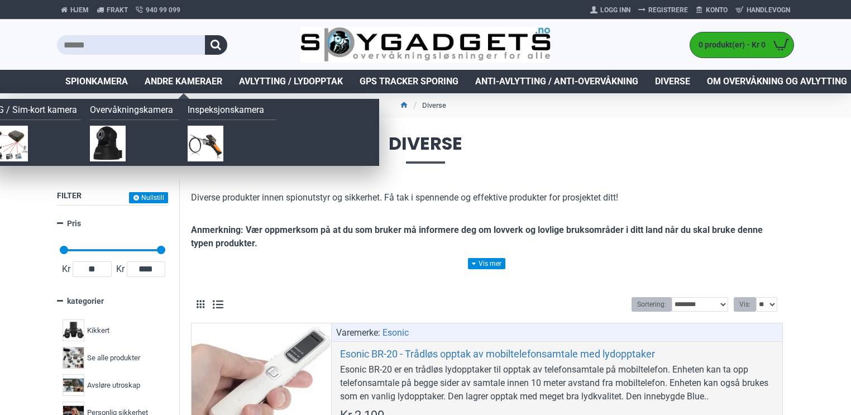
click at [181, 84] on span "Andre kameraer" at bounding box center [184, 81] width 78 height 13
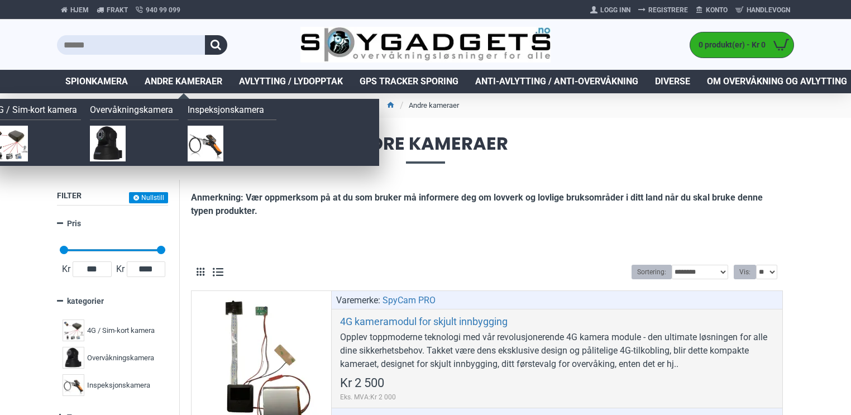
click at [194, 85] on span "Andre kameraer" at bounding box center [184, 81] width 78 height 13
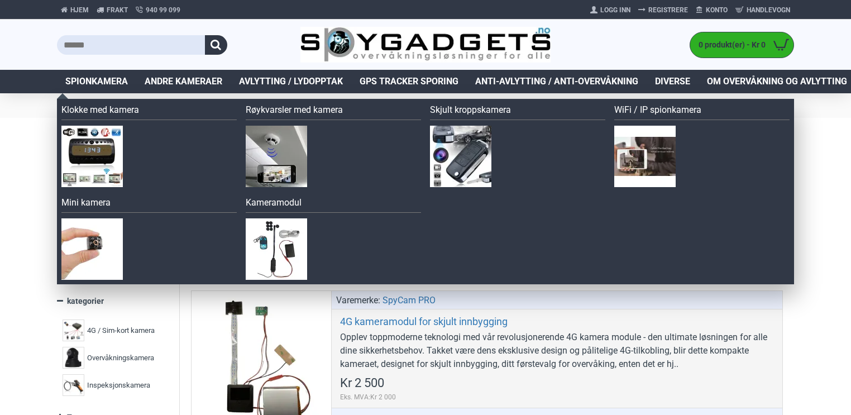
click at [97, 83] on span "Spionkamera" at bounding box center [96, 81] width 63 height 13
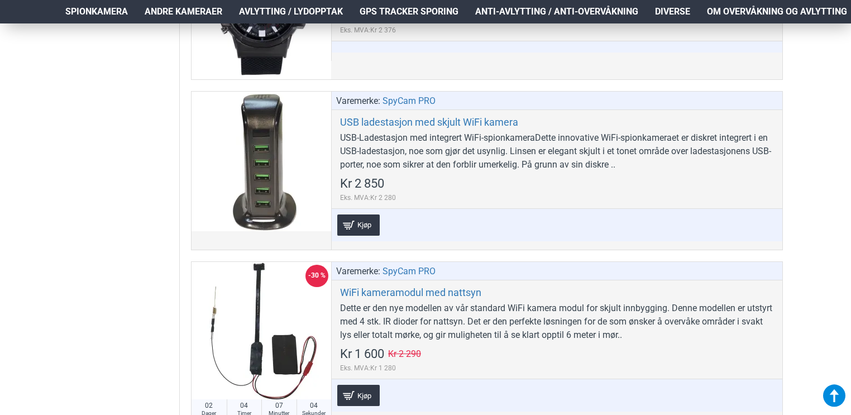
scroll to position [4738, 0]
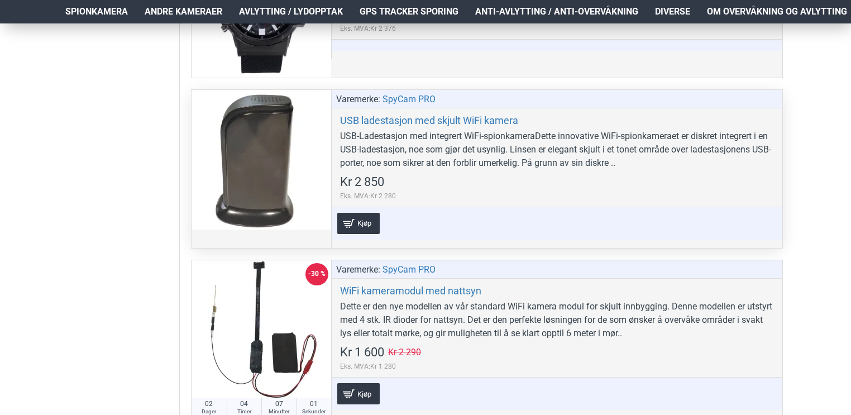
click at [267, 121] on div at bounding box center [261, 160] width 140 height 140
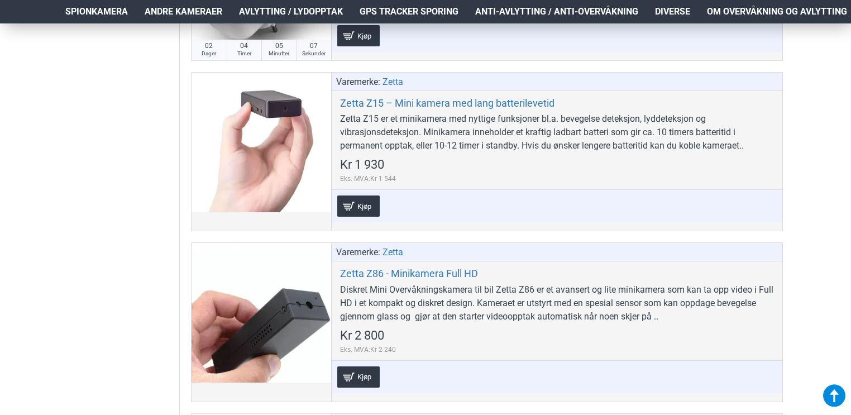
scroll to position [5409, 0]
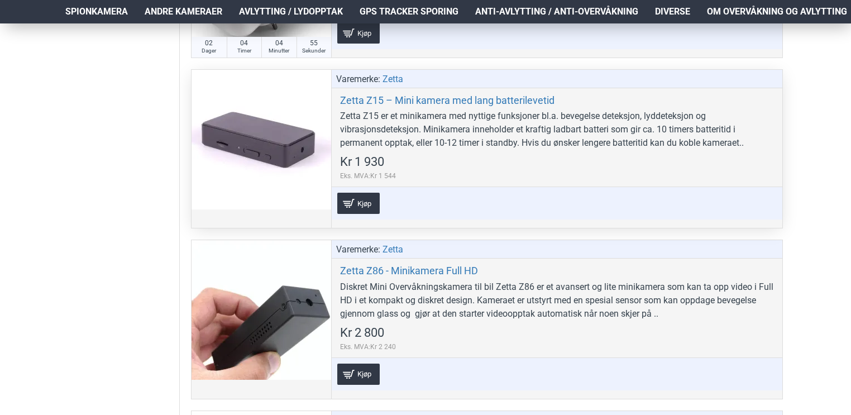
click at [271, 140] on div at bounding box center [261, 140] width 140 height 140
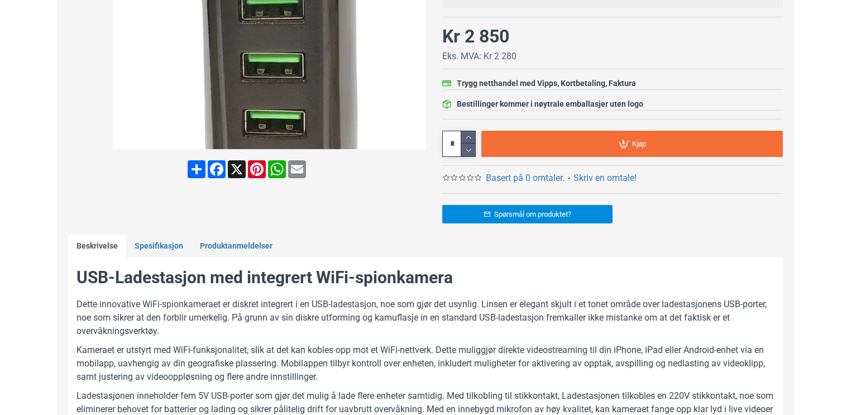
scroll to position [102, 0]
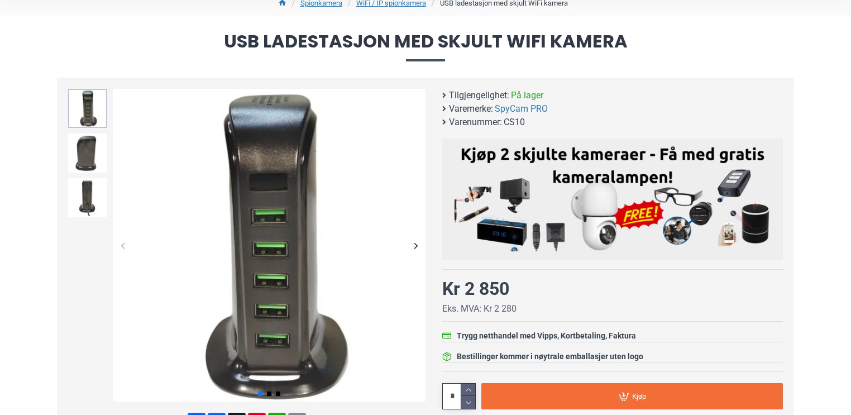
click at [90, 102] on img at bounding box center [87, 108] width 39 height 39
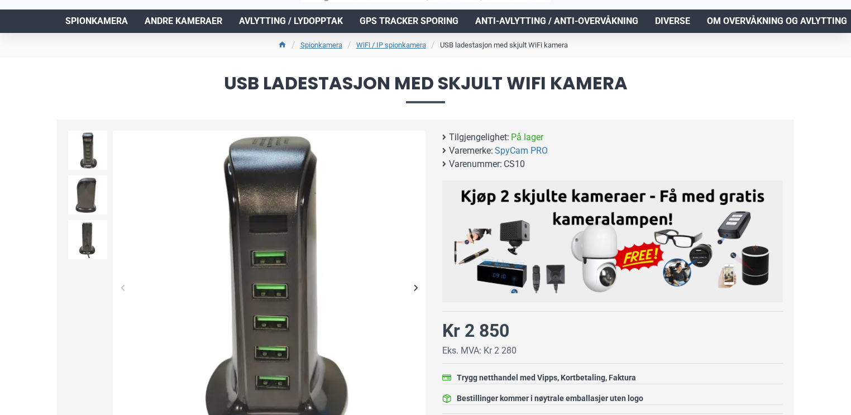
scroll to position [59, 0]
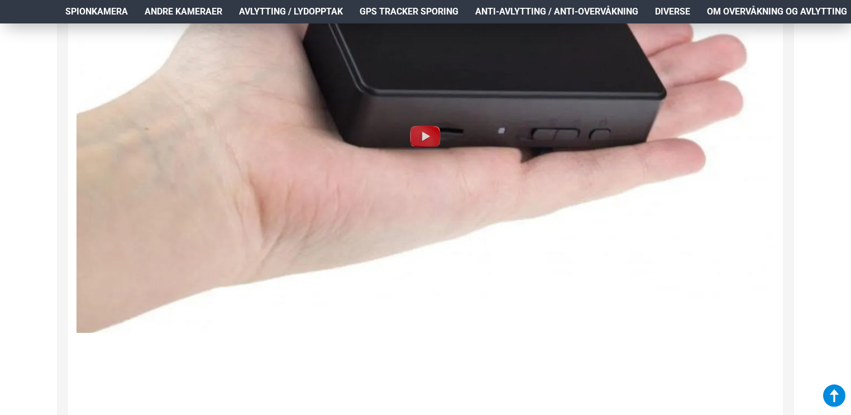
scroll to position [1533, 0]
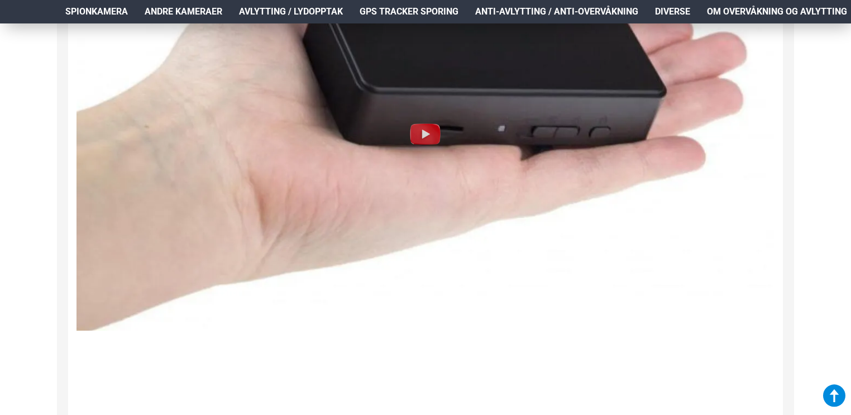
click at [414, 145] on img at bounding box center [426, 134] width 36 height 36
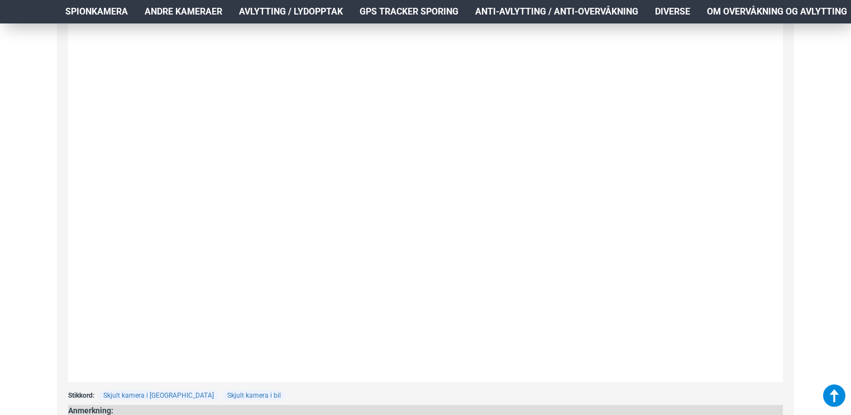
scroll to position [1895, 0]
